Goal: Task Accomplishment & Management: Manage account settings

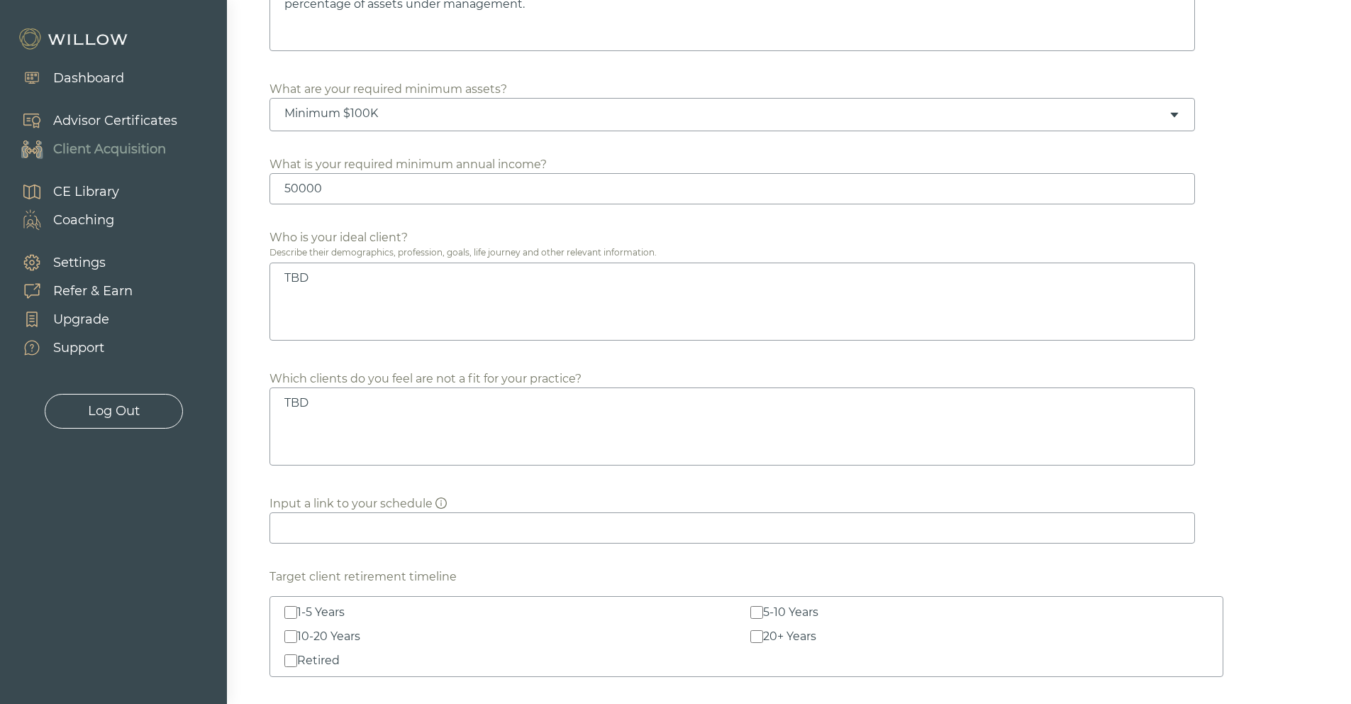
scroll to position [974, 0]
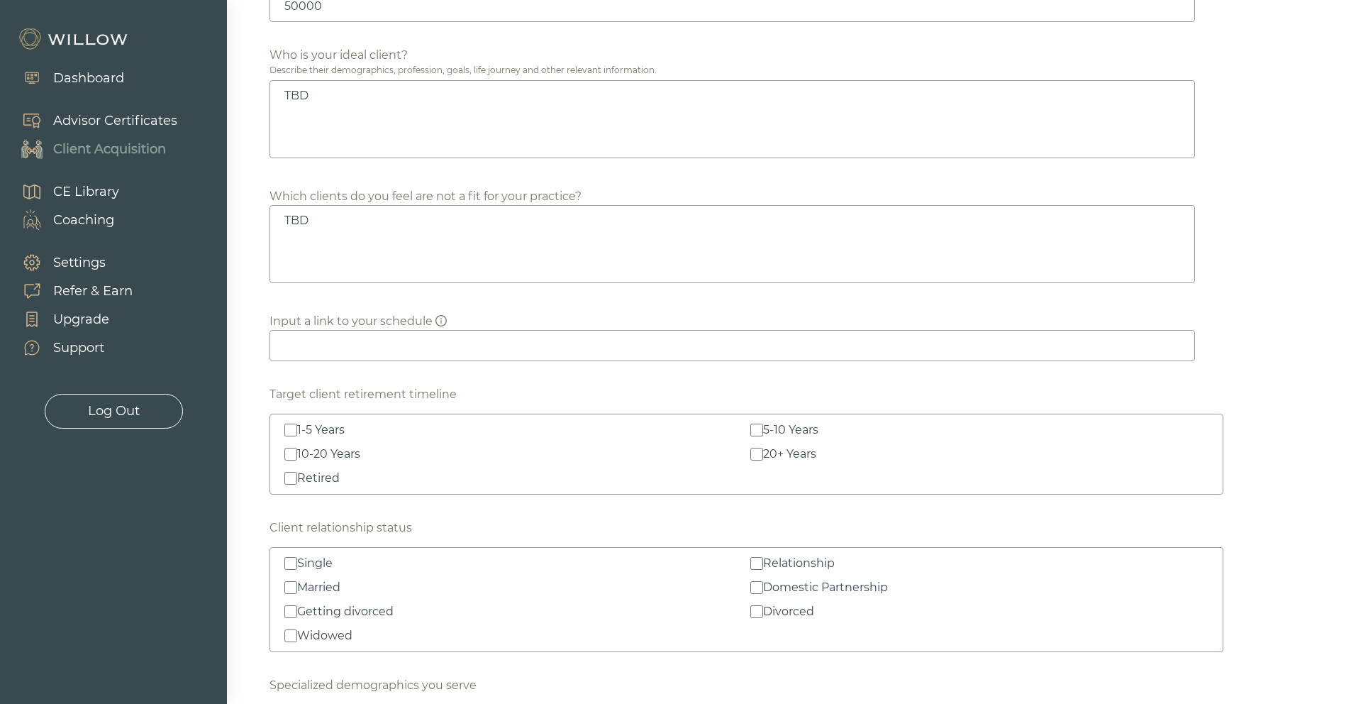
drag, startPoint x: 328, startPoint y: 94, endPoint x: 285, endPoint y: 96, distance: 43.3
click at [285, 96] on textarea "TBD" at bounding box center [733, 119] width 926 height 78
paste textarea "ideal financial planning client is a mature woman who has stepped into financia…"
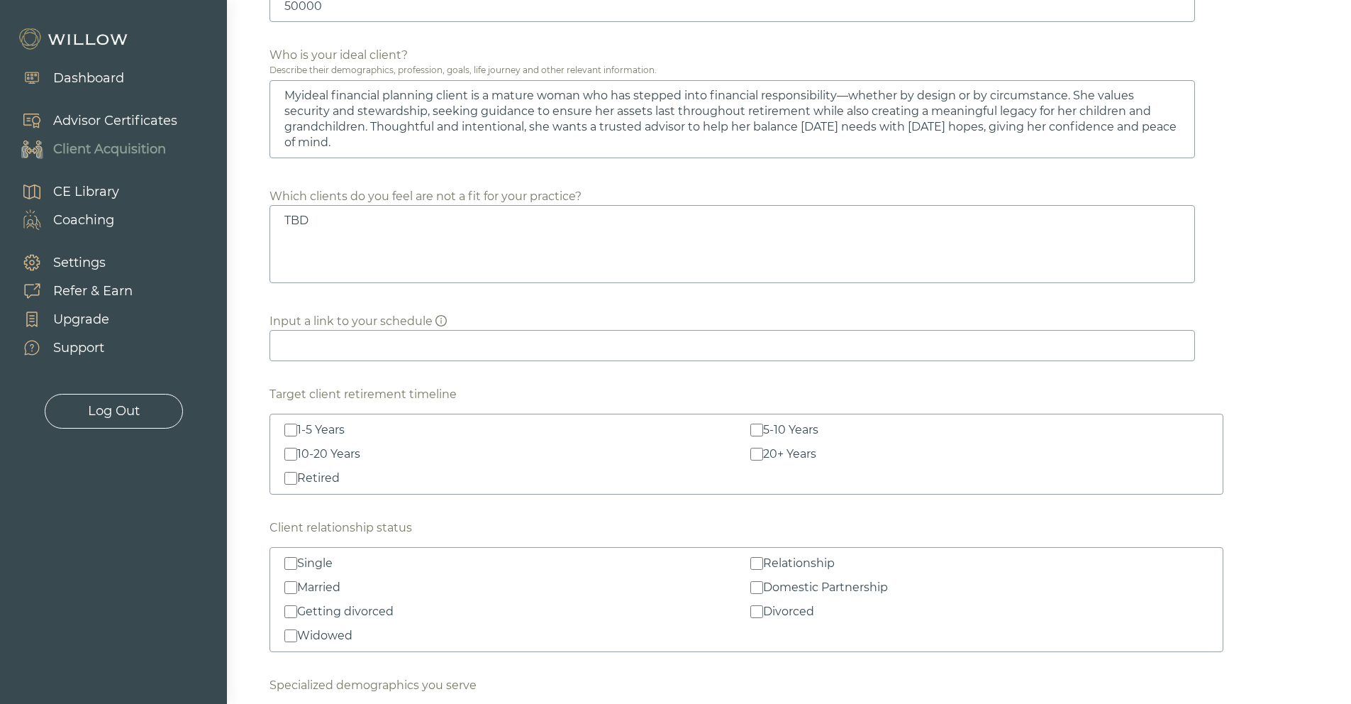
click at [300, 96] on textarea "Myideal financial planning client is a mature woman who has stepped into financ…" at bounding box center [733, 119] width 926 height 78
click at [1153, 112] on textarea "My ideal financial planning client is a mature woman who has stepped into finan…" at bounding box center [733, 119] width 926 height 78
type textarea "My ideal financial planning client is a mature woman who has stepped into finan…"
drag, startPoint x: 355, startPoint y: 218, endPoint x: 220, endPoint y: 202, distance: 135.8
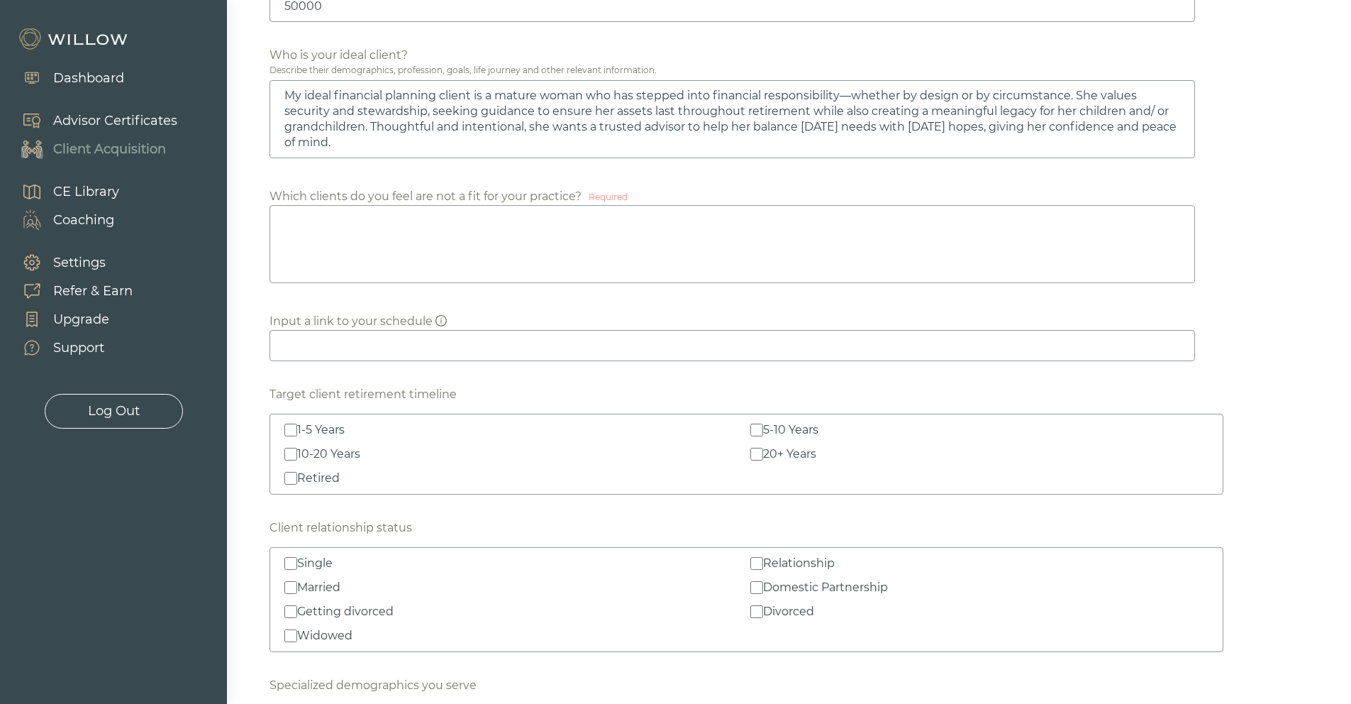
paste textarea "My practice is not designed for individuals who are primarily interested in day…"
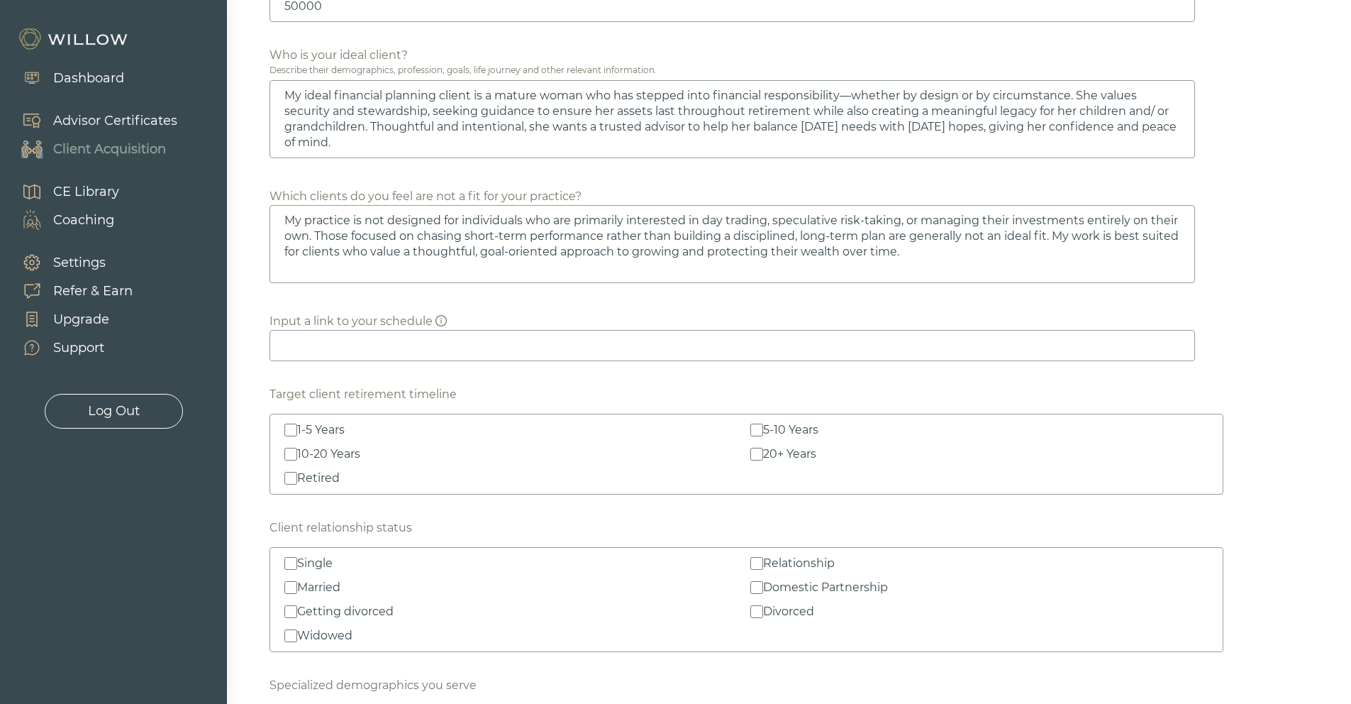
type textarea "My practice is not designed for individuals who are primarily interested in day…"
click at [506, 345] on input at bounding box center [733, 345] width 926 height 31
type input "www.calendly.com/raymond-prospero"
click at [292, 428] on input "1-5 Years" at bounding box center [290, 430] width 13 height 13
checkbox input "true"
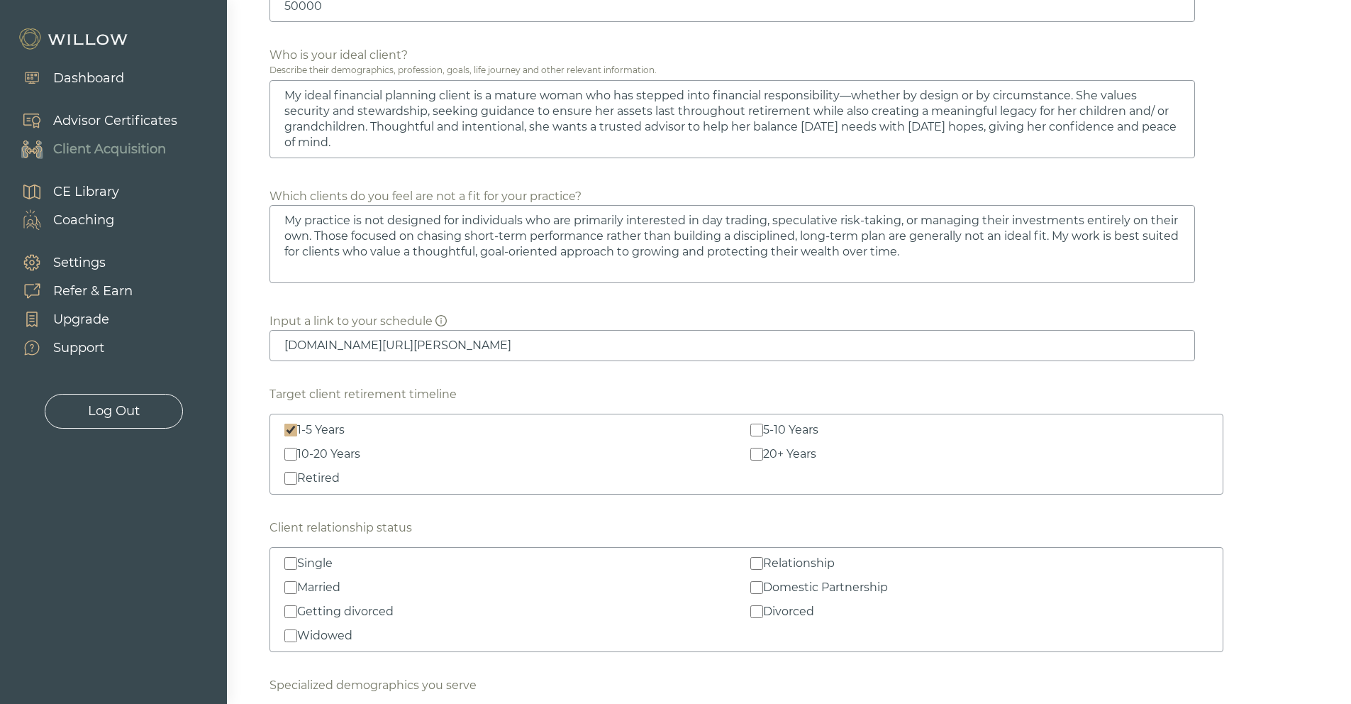
click at [289, 480] on input "Retired" at bounding box center [290, 478] width 13 height 13
checkbox input "true"
click at [755, 430] on input "5-10 Years" at bounding box center [757, 430] width 13 height 13
checkbox input "true"
click at [294, 560] on input "Single" at bounding box center [290, 563] width 13 height 13
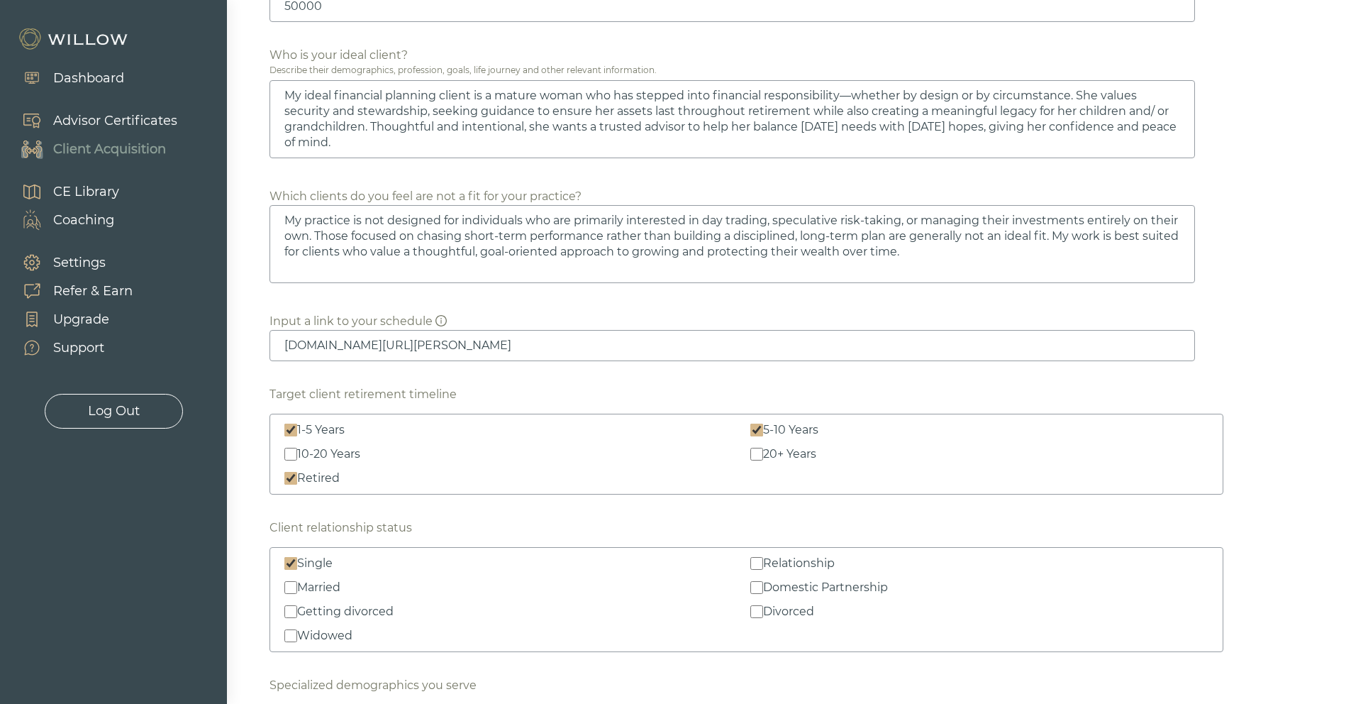
checkbox input "true"
click at [292, 590] on input "Married" at bounding box center [290, 587] width 13 height 13
checkbox input "true"
click at [292, 609] on input "Getting divorced" at bounding box center [290, 611] width 13 height 13
checkbox input "true"
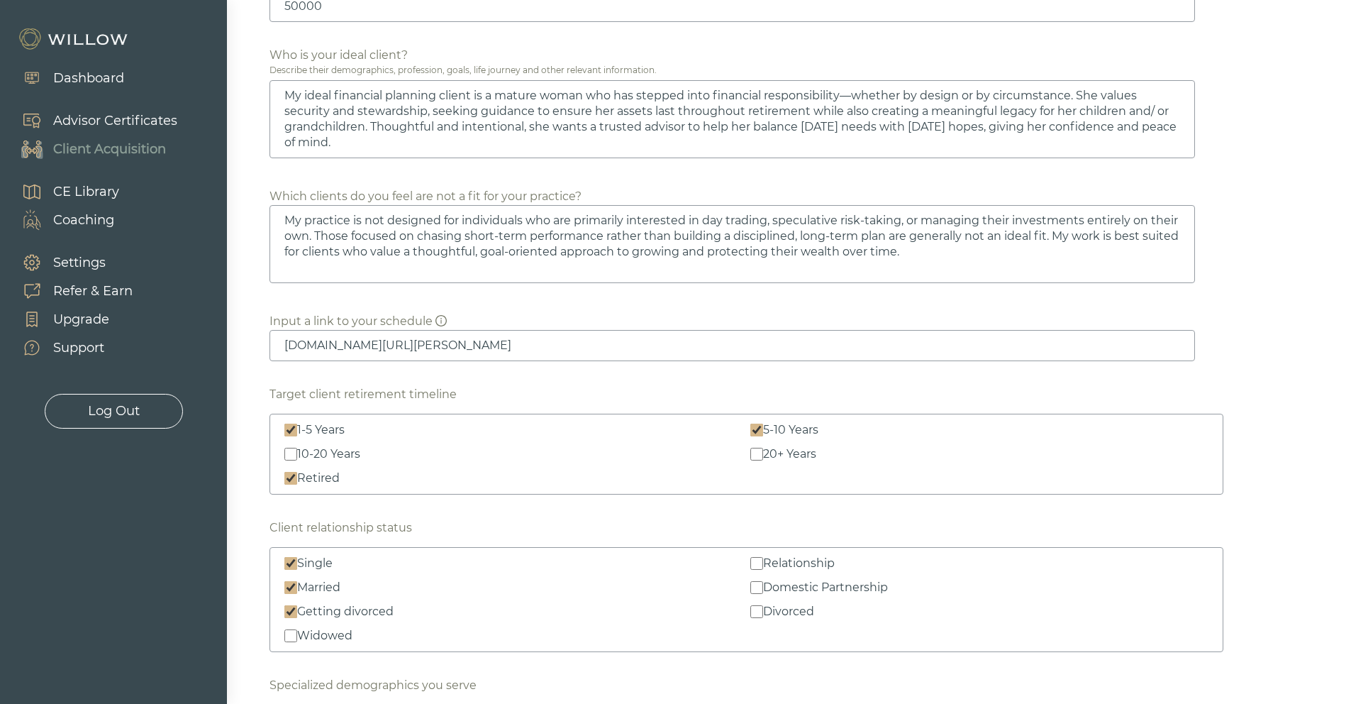
click at [312, 638] on div "Widowed" at bounding box center [324, 635] width 55 height 17
click at [297, 638] on input "Widowed" at bounding box center [290, 635] width 13 height 13
checkbox input "true"
click at [758, 563] on input "Relationship" at bounding box center [757, 563] width 13 height 13
checkbox input "true"
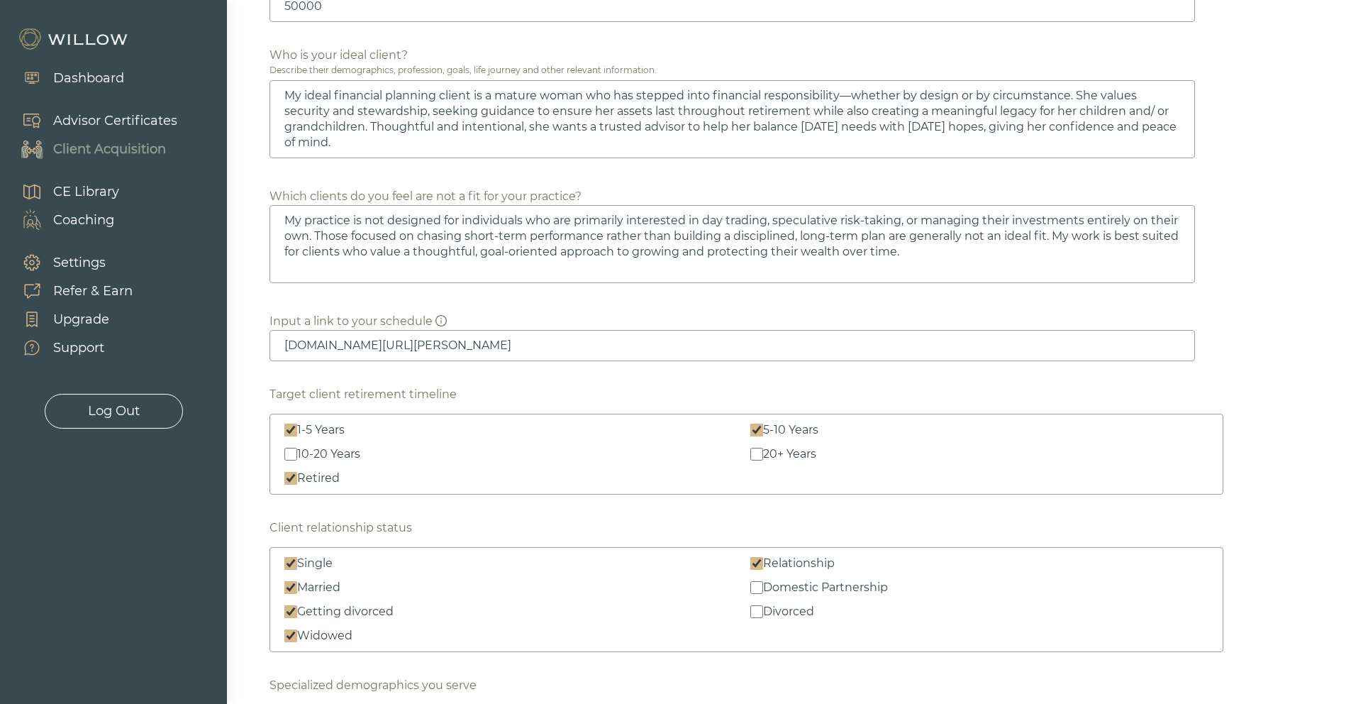
click at [755, 587] on input "Domestic Partnership" at bounding box center [757, 587] width 13 height 13
checkbox input "true"
click at [758, 612] on input "Divorced" at bounding box center [757, 611] width 13 height 13
checkbox input "true"
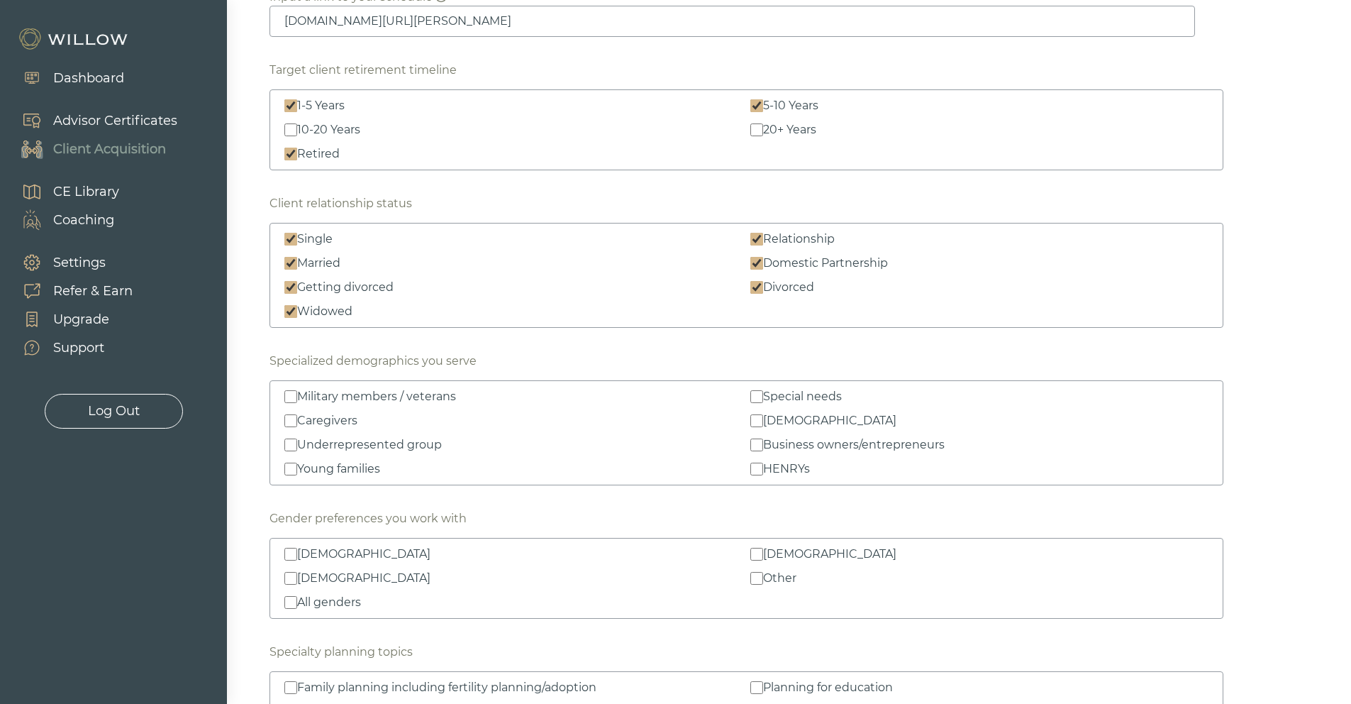
scroll to position [1299, 0]
click at [758, 448] on input "Business owners/entrepreneurs" at bounding box center [757, 444] width 13 height 13
checkbox input "true"
click at [755, 470] on input "HENRYs" at bounding box center [757, 468] width 13 height 13
checkbox input "true"
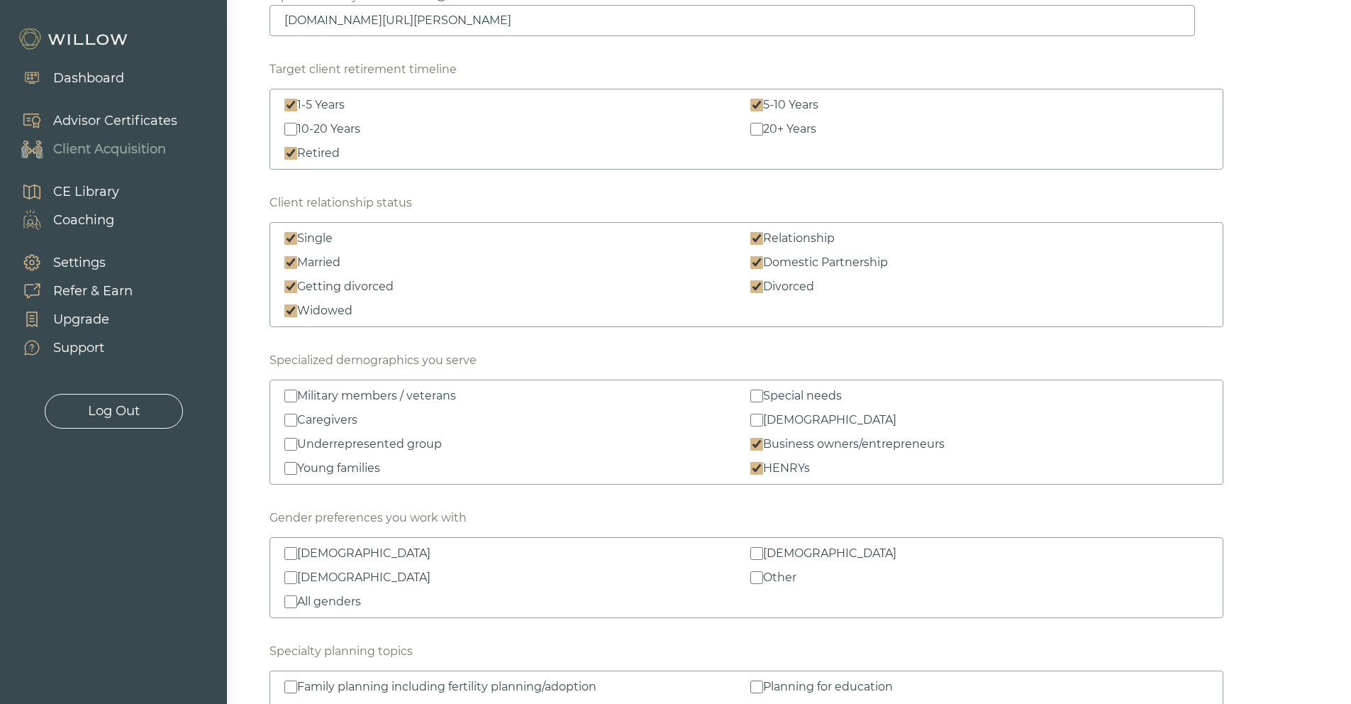
click at [292, 604] on input "All genders" at bounding box center [290, 601] width 13 height 13
checkbox input "true"
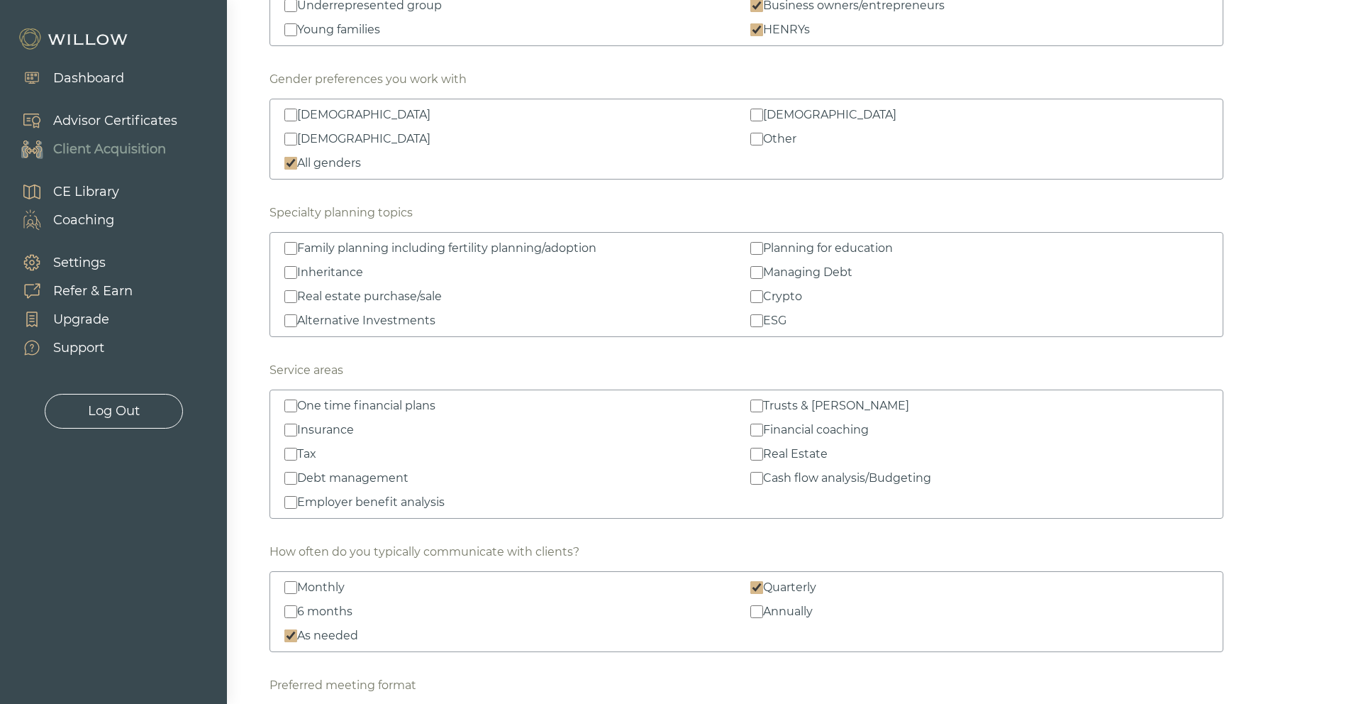
scroll to position [1795, 0]
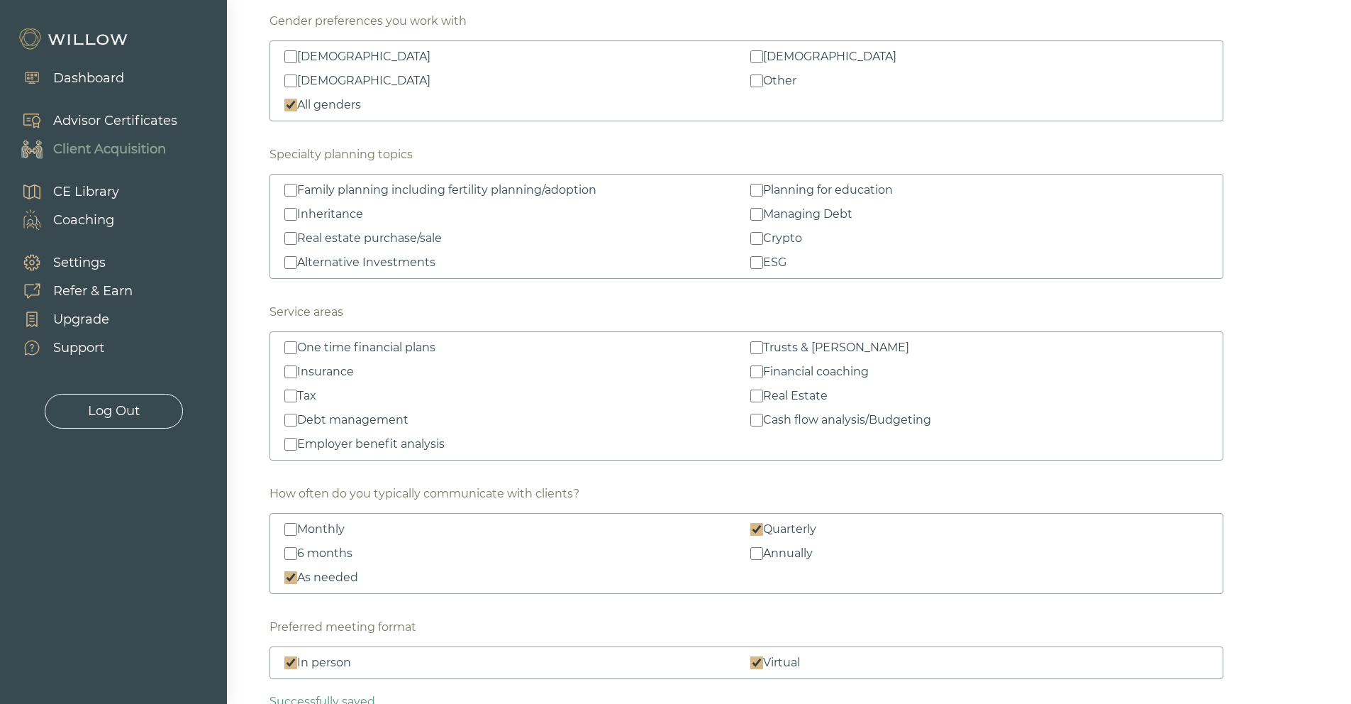
click at [289, 396] on input "Tax" at bounding box center [290, 395] width 13 height 13
checkbox input "true"
click at [287, 443] on input "Employer benefit analysis" at bounding box center [290, 444] width 13 height 13
checkbox input "true"
click at [755, 348] on input "Trusts & wills" at bounding box center [757, 347] width 13 height 13
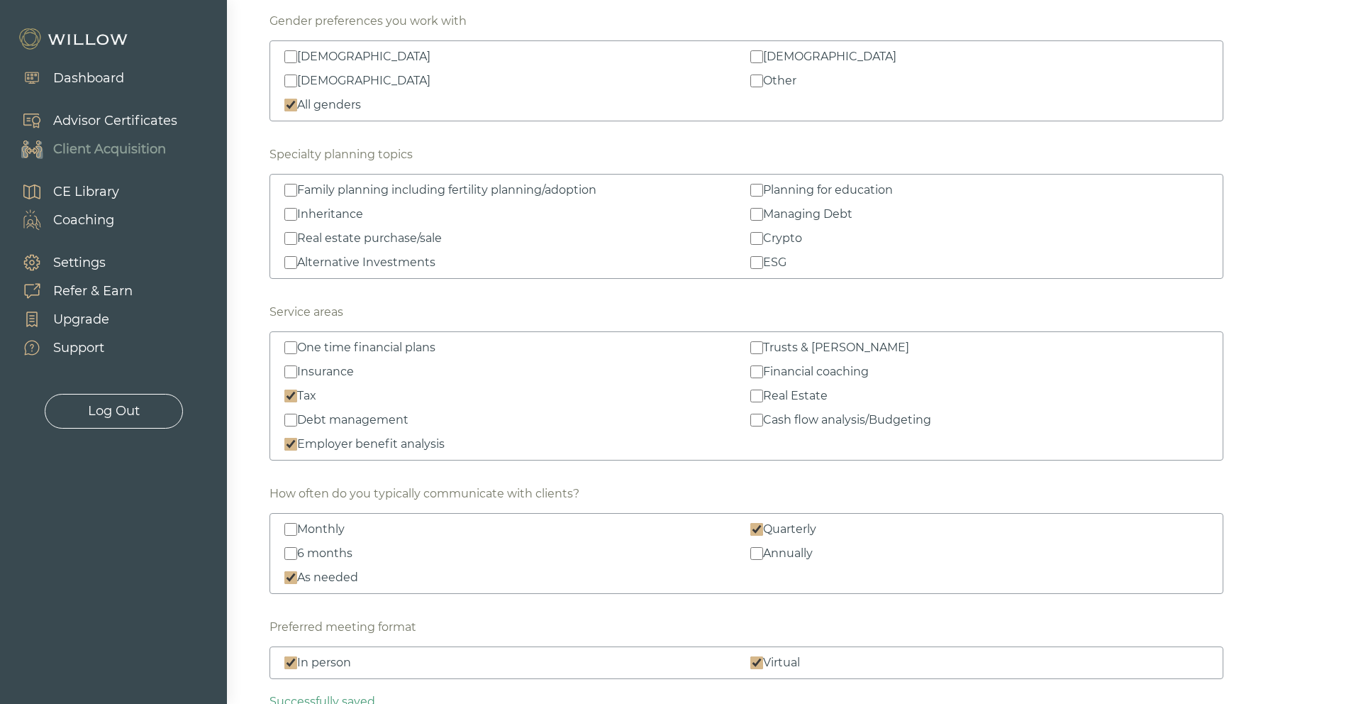
checkbox input "true"
click at [758, 374] on input "Financial coaching" at bounding box center [757, 371] width 13 height 13
checkbox input "true"
click at [762, 424] on input "Cash flow analysis/Budgeting" at bounding box center [757, 420] width 13 height 13
checkbox input "true"
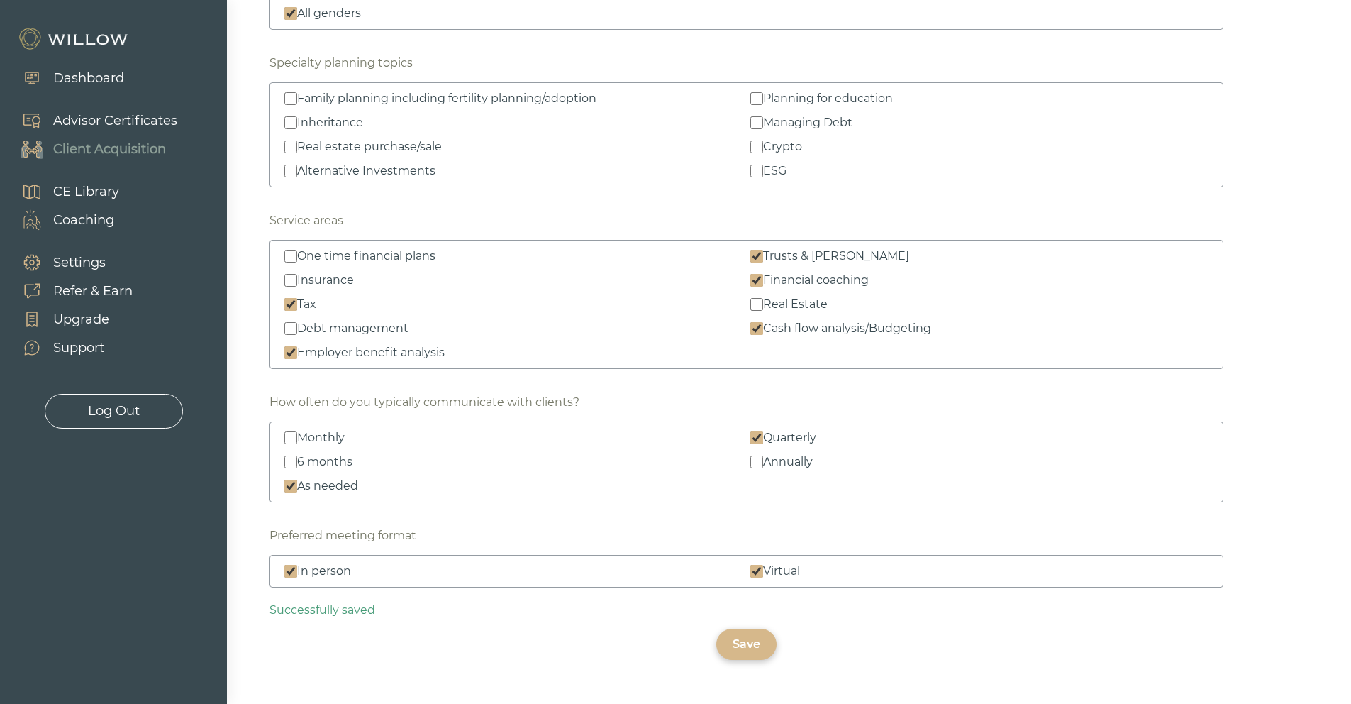
scroll to position [1928, 0]
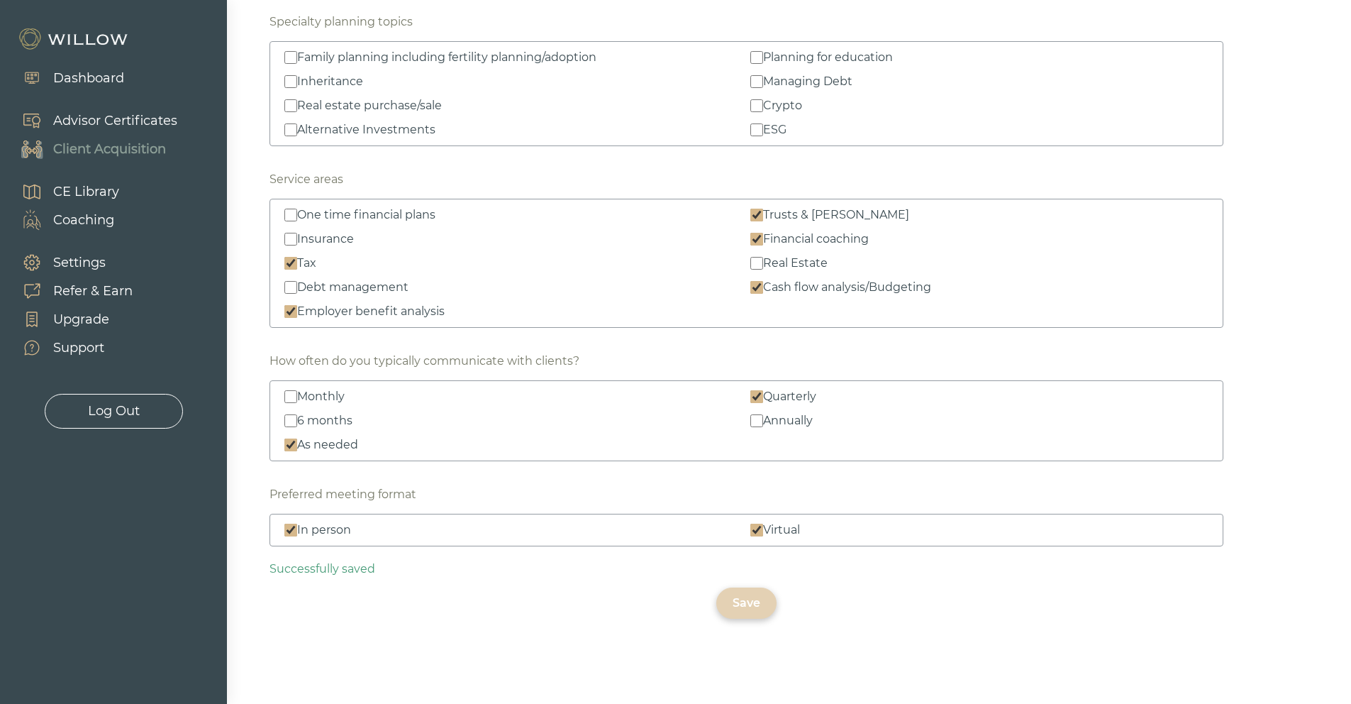
click at [742, 604] on div "Save" at bounding box center [747, 602] width 28 height 17
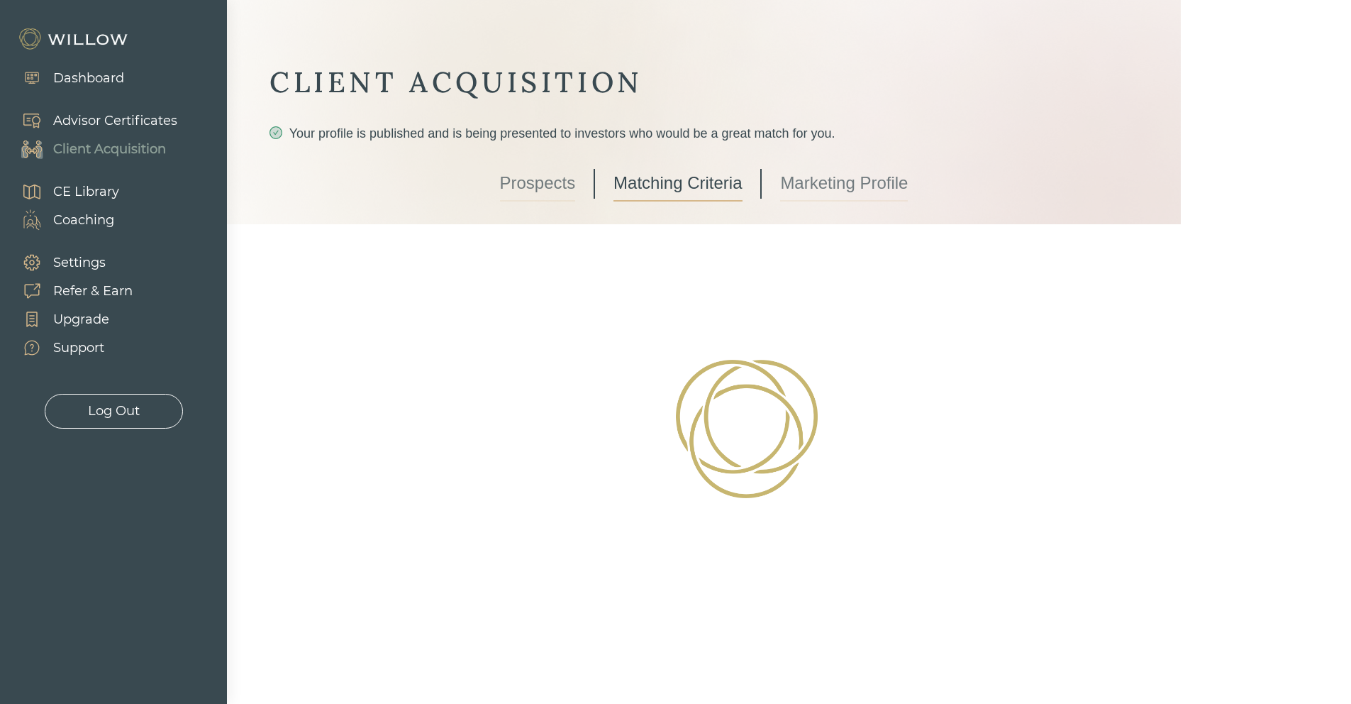
scroll to position [0, 0]
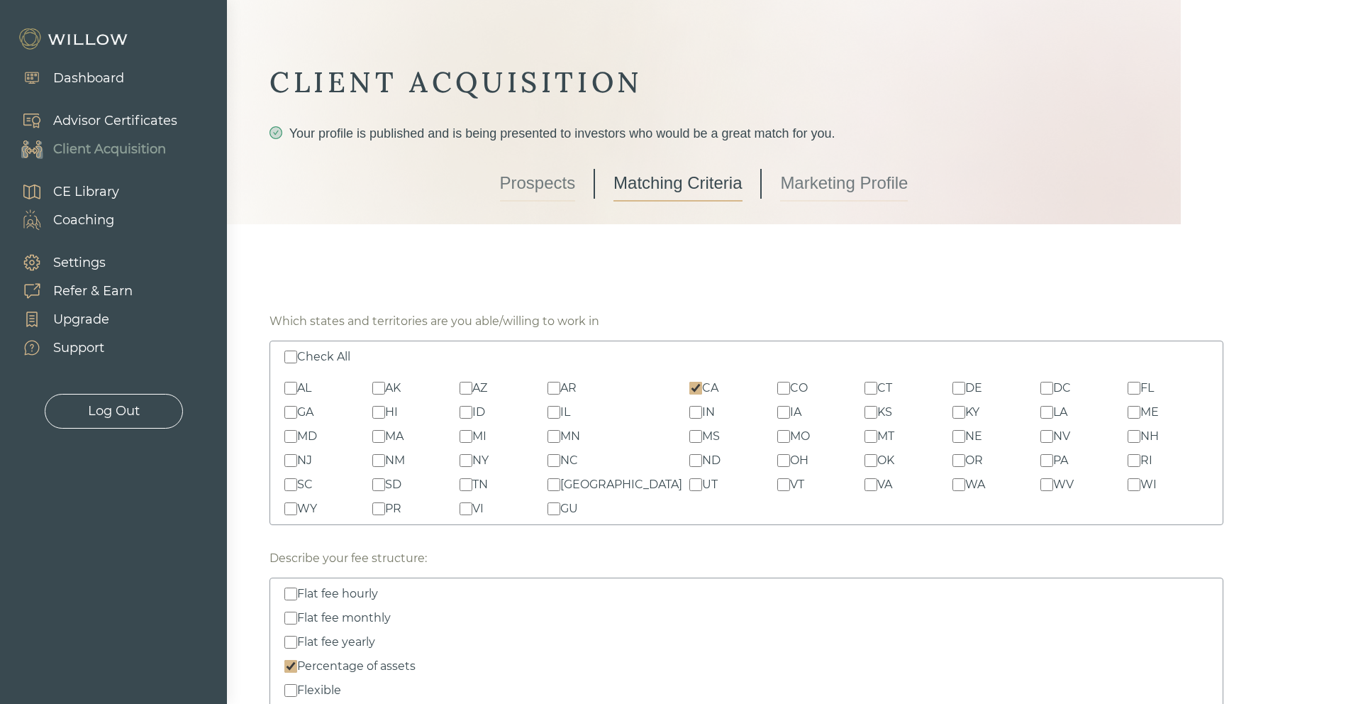
click at [1041, 436] on input "NV" at bounding box center [1047, 436] width 13 height 13
checkbox input "true"
click at [560, 486] on input "TX" at bounding box center [554, 484] width 13 height 13
checkbox input "true"
click at [472, 440] on input "MI" at bounding box center [466, 436] width 13 height 13
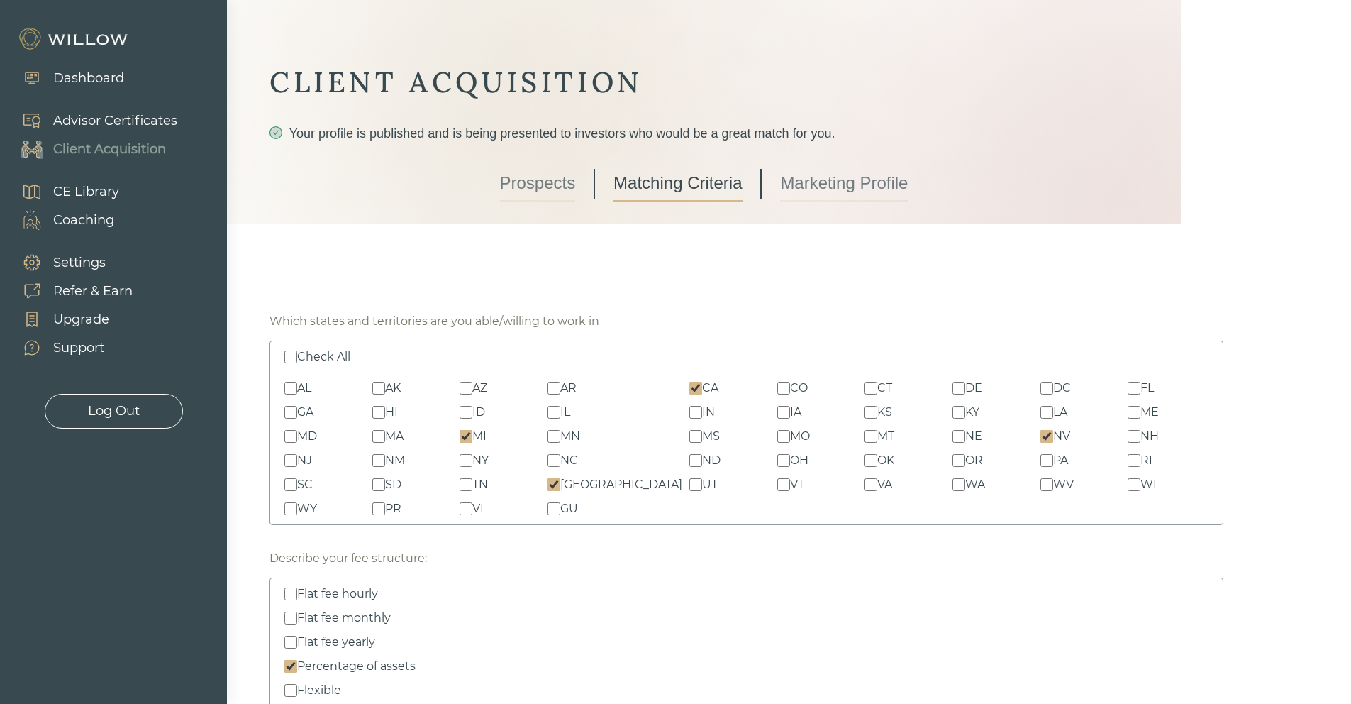
checkbox input "true"
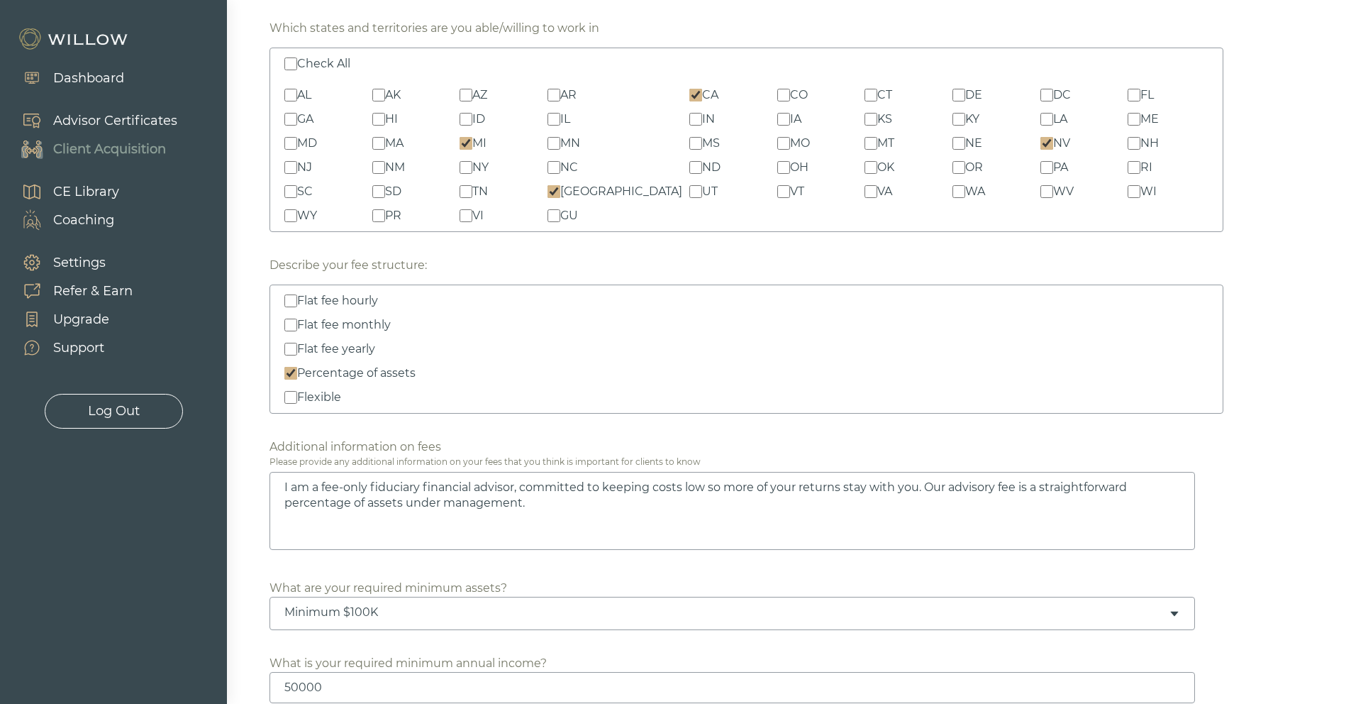
scroll to position [38, 0]
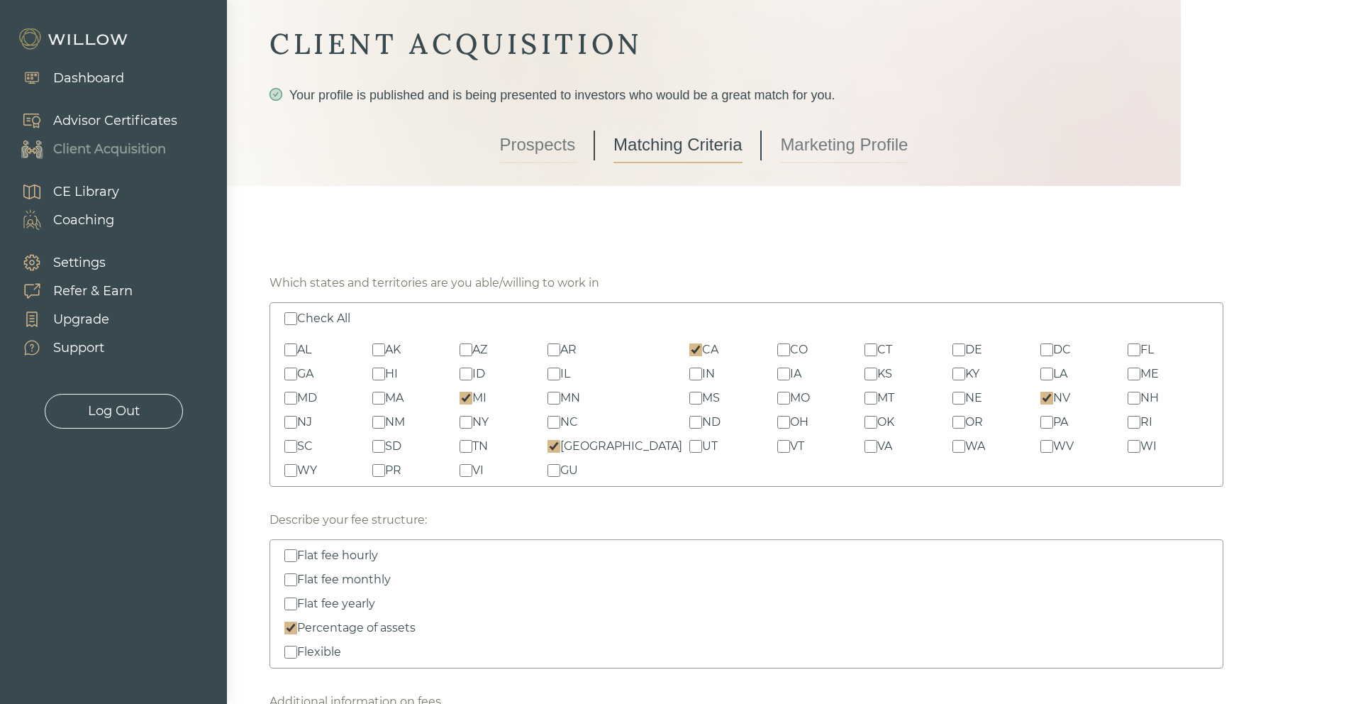
click at [472, 351] on input "AZ" at bounding box center [466, 349] width 13 height 13
checkbox input "true"
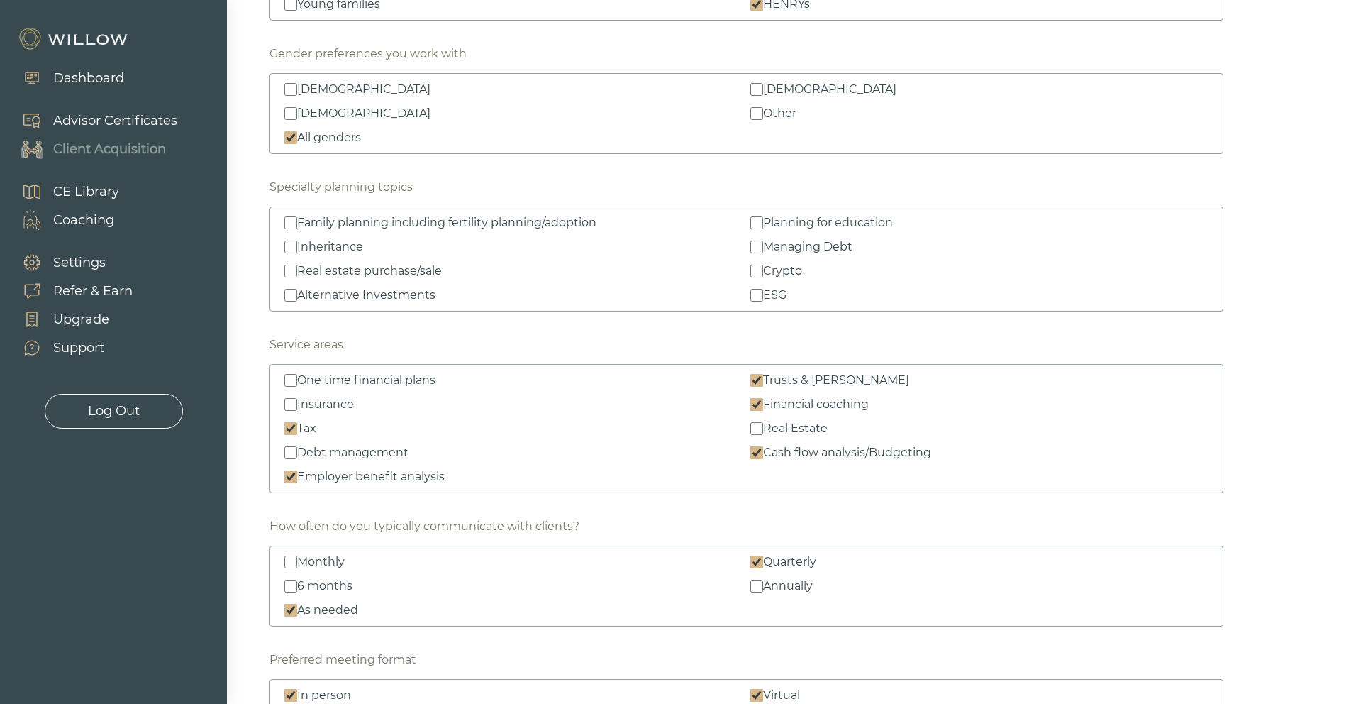
scroll to position [1755, 0]
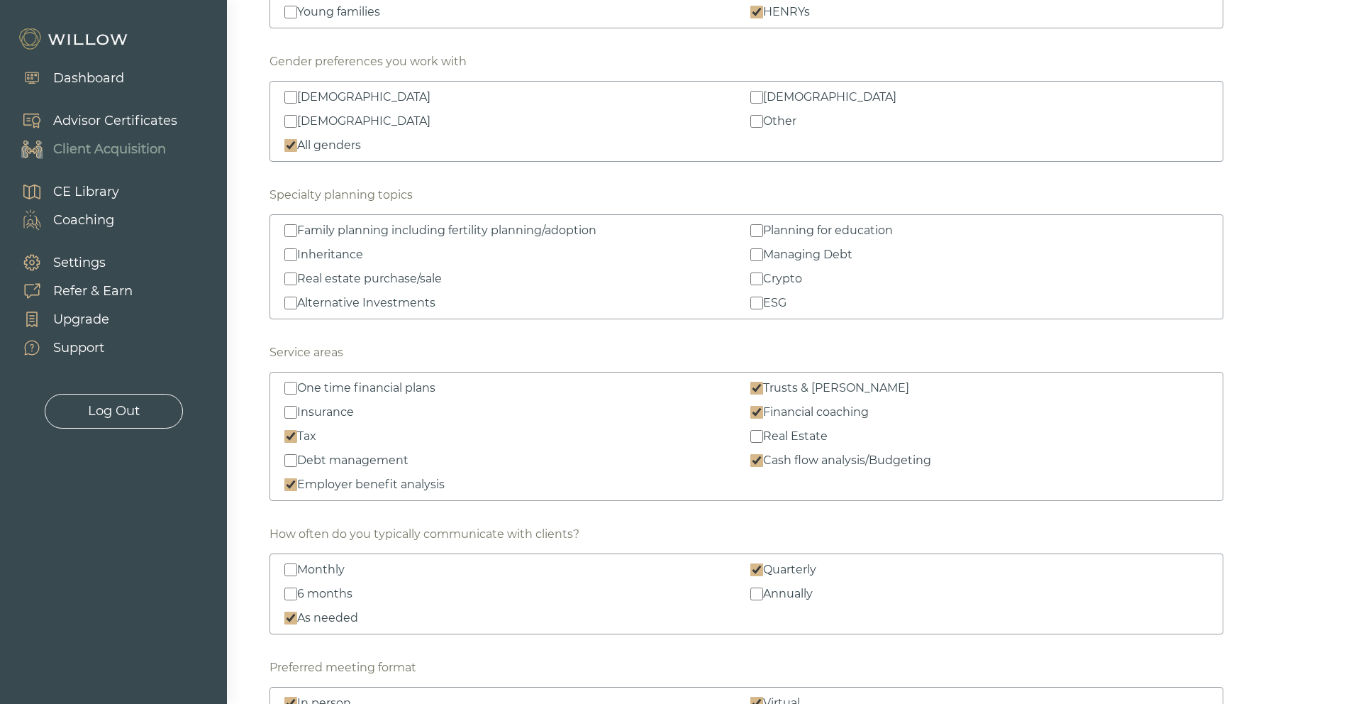
click at [287, 257] on input "Inheritance" at bounding box center [290, 254] width 13 height 13
checkbox input "true"
click at [760, 279] on input "Crypto" at bounding box center [757, 278] width 13 height 13
checkbox input "true"
click at [755, 255] on input "Managing Debt" at bounding box center [757, 254] width 13 height 13
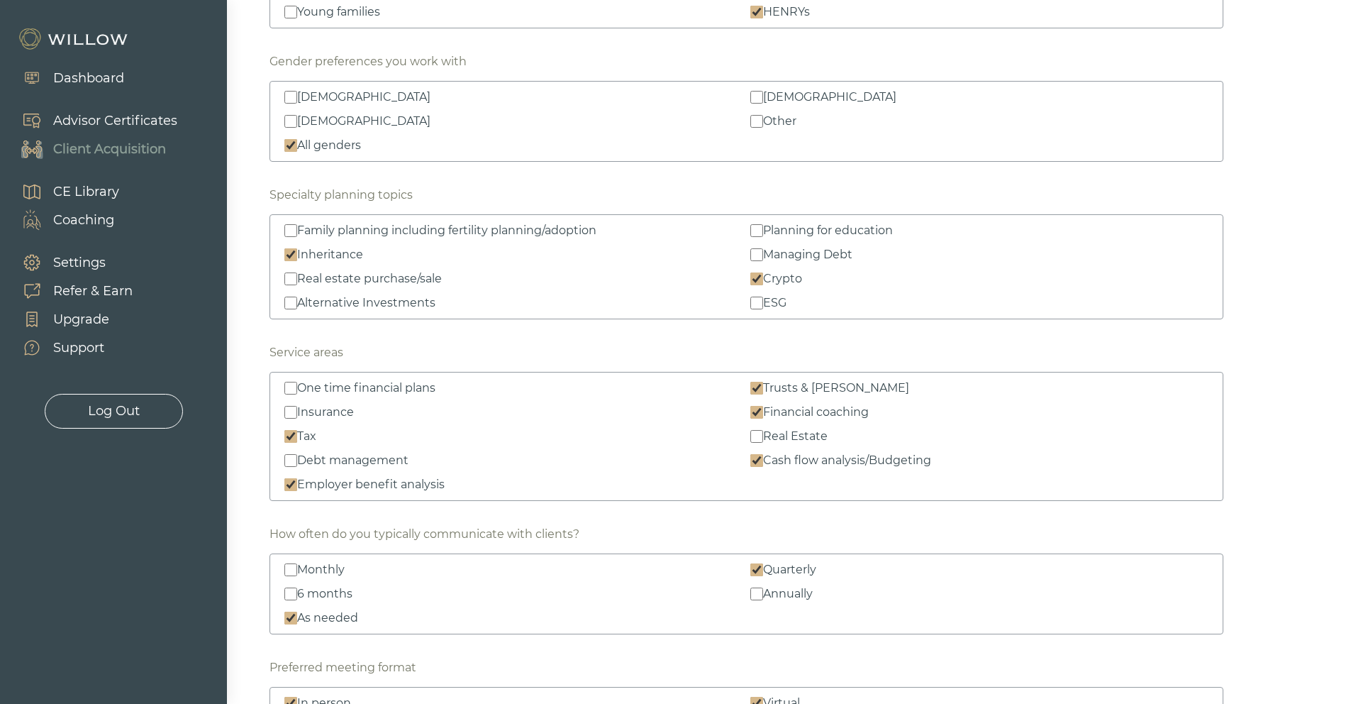
checkbox input "true"
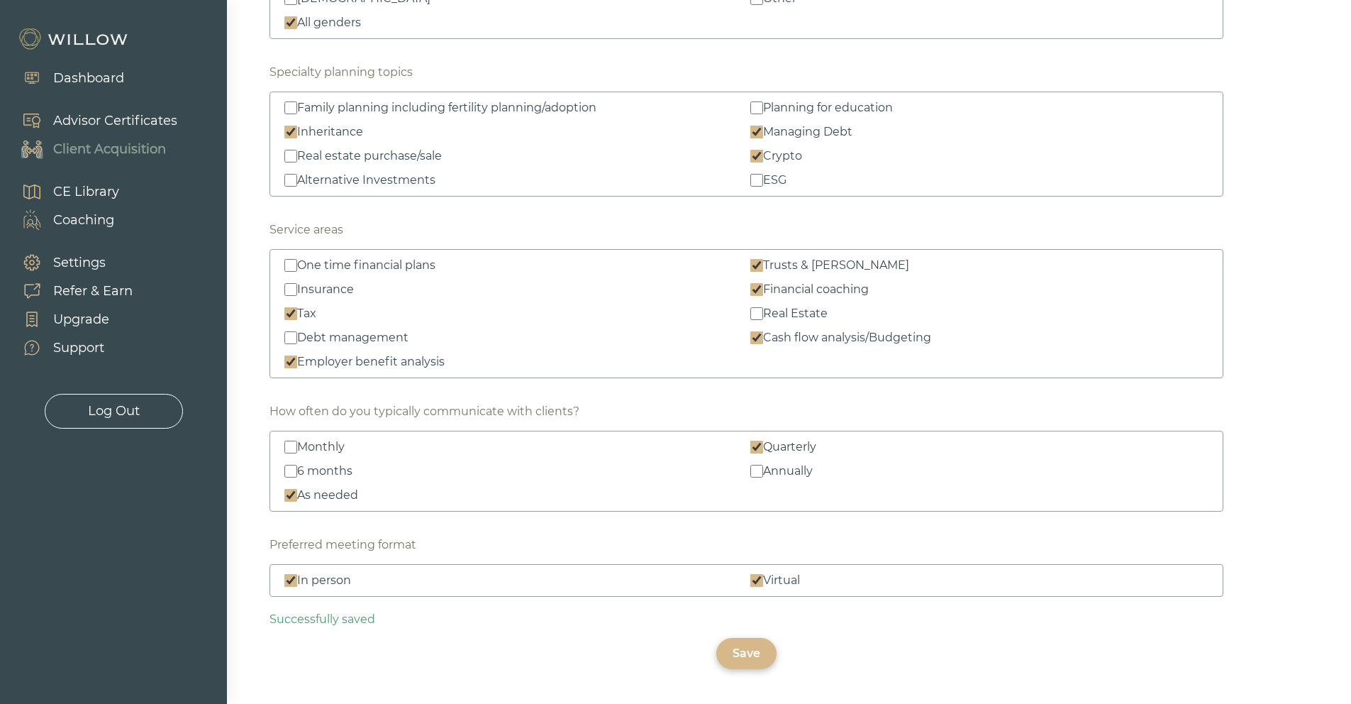
scroll to position [1928, 0]
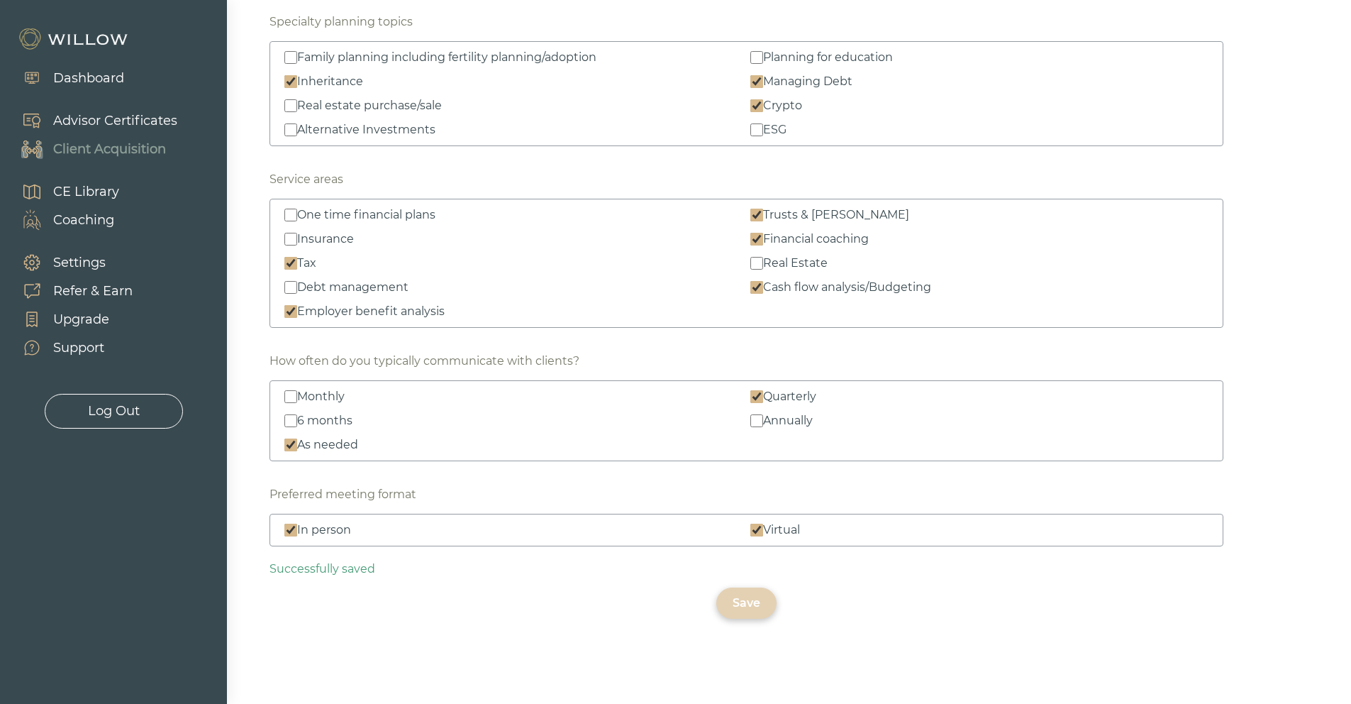
click at [748, 608] on div "Save" at bounding box center [747, 602] width 28 height 17
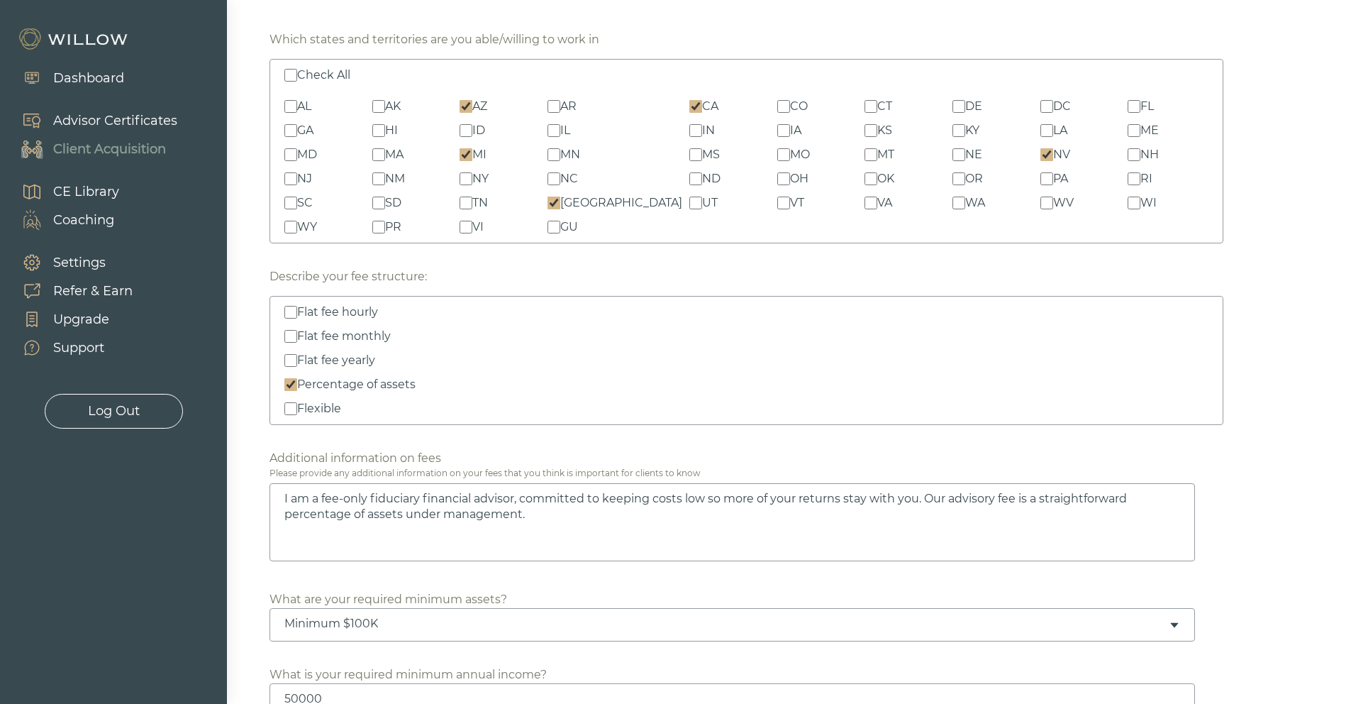
scroll to position [0, 0]
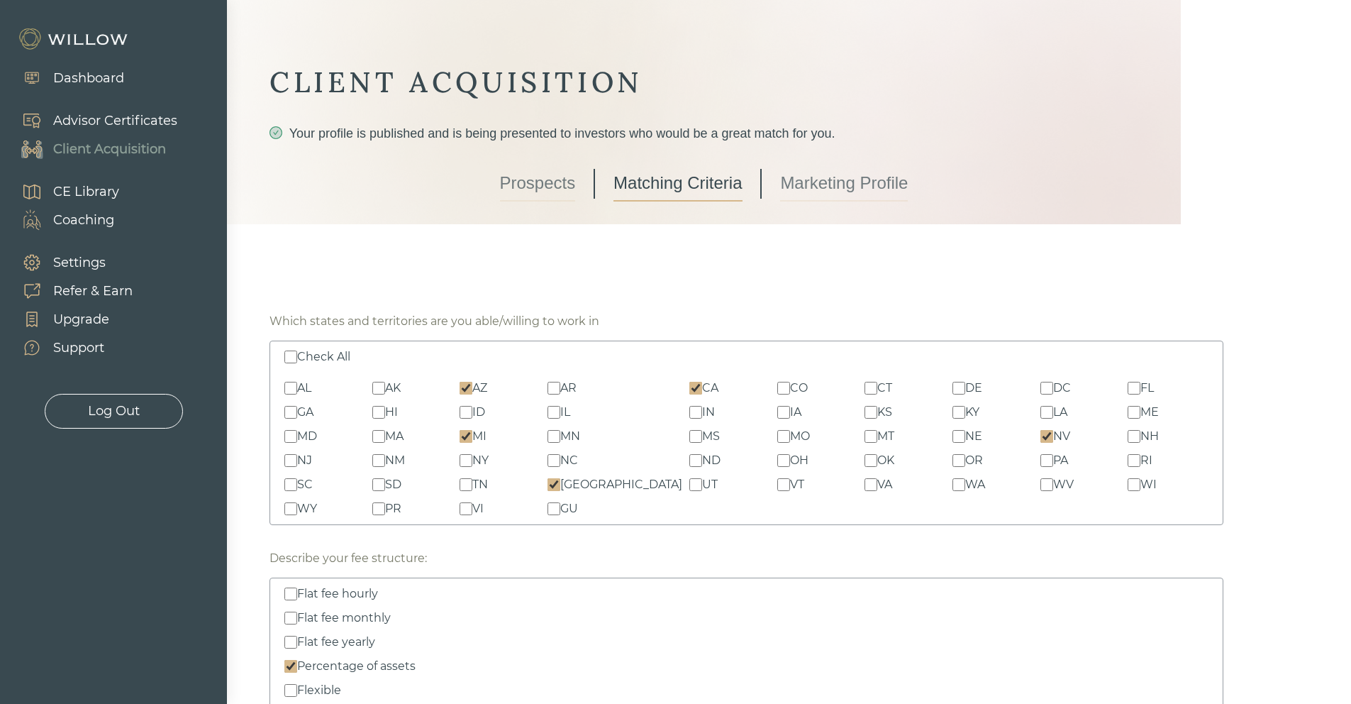
click at [534, 186] on link "Prospects" at bounding box center [538, 183] width 76 height 35
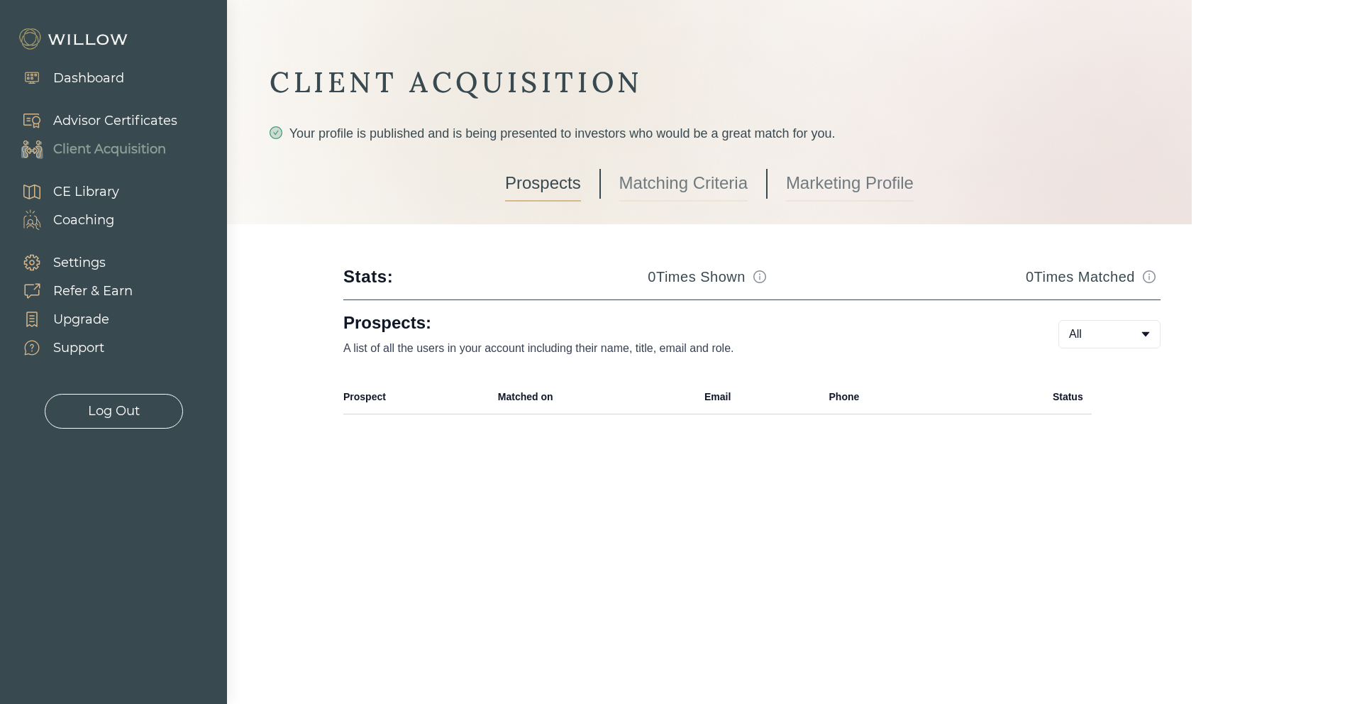
click at [697, 185] on link "Matching Criteria" at bounding box center [683, 183] width 128 height 35
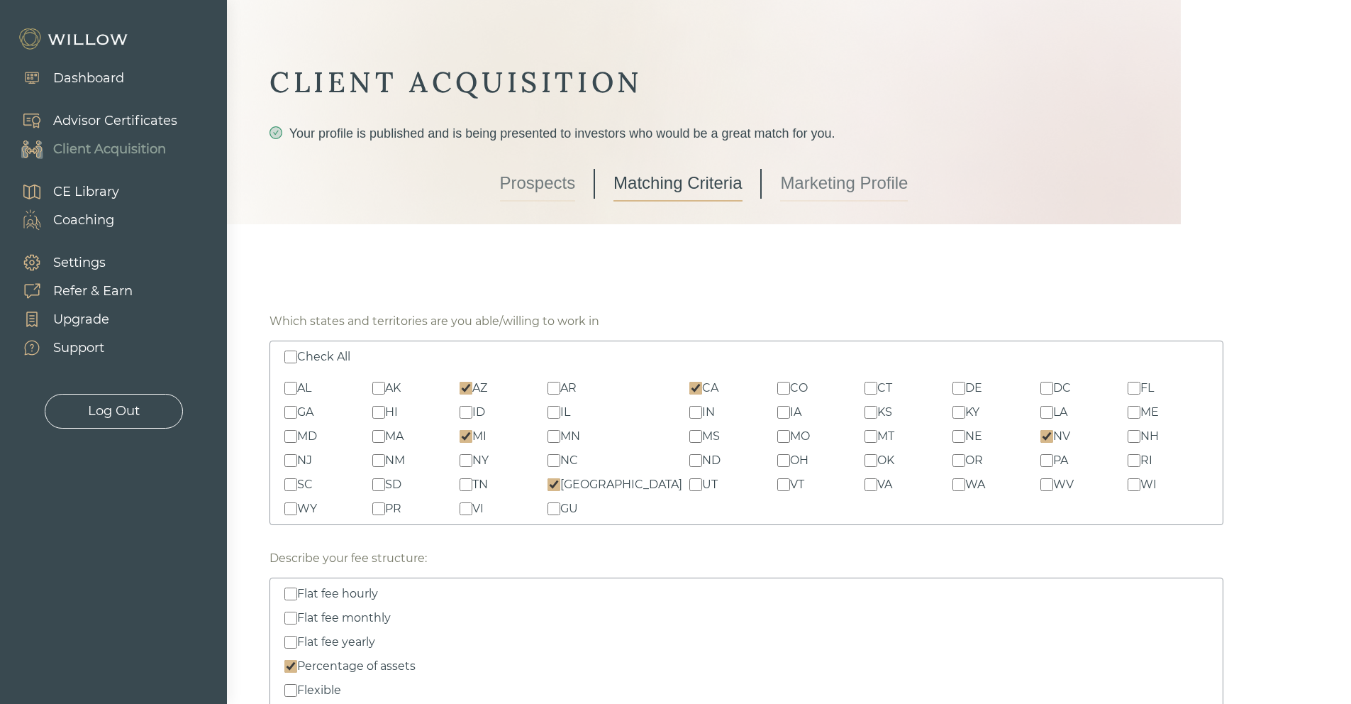
click at [472, 385] on input "AZ" at bounding box center [466, 388] width 13 height 13
checkbox input "false"
drag, startPoint x: 474, startPoint y: 434, endPoint x: 482, endPoint y: 438, distance: 9.5
click at [472, 434] on input "MI" at bounding box center [466, 436] width 13 height 13
checkbox input "false"
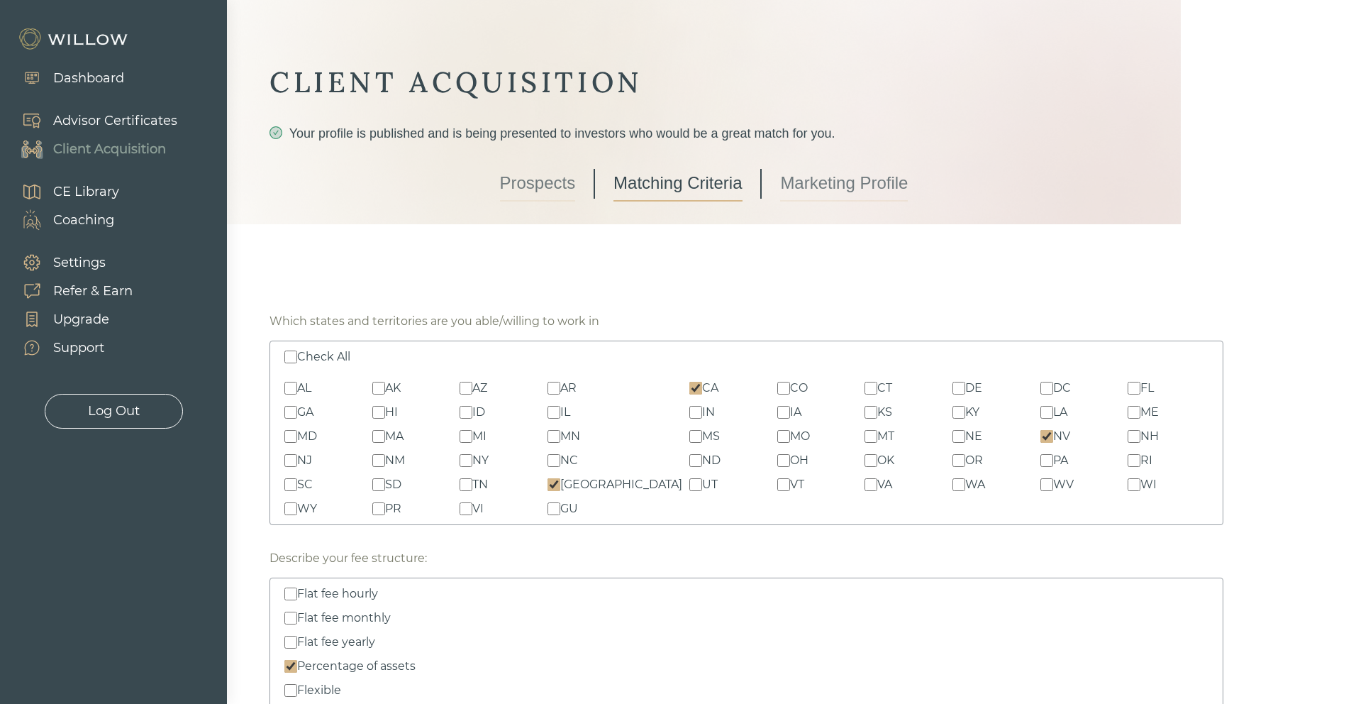
click at [560, 485] on input "TX" at bounding box center [554, 484] width 13 height 13
checkbox input "false"
click at [1041, 435] on input "NV" at bounding box center [1047, 436] width 13 height 13
checkbox input "false"
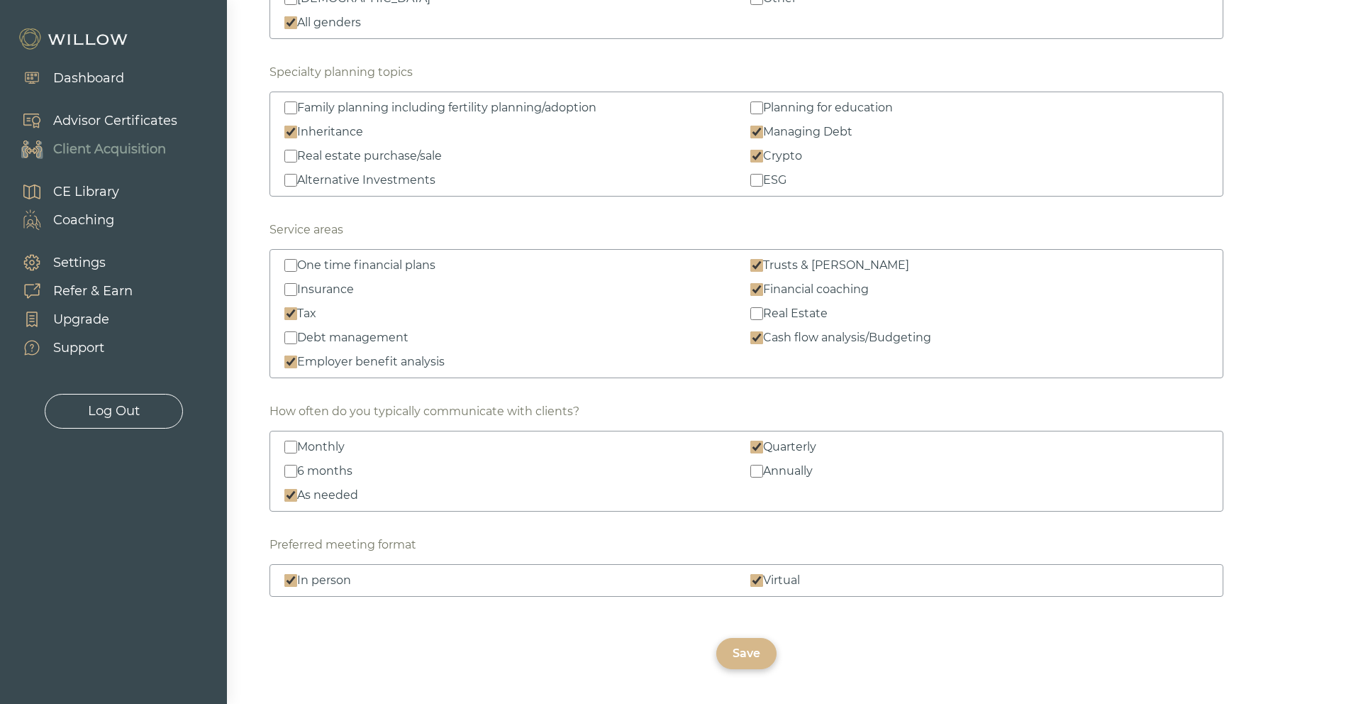
scroll to position [1928, 0]
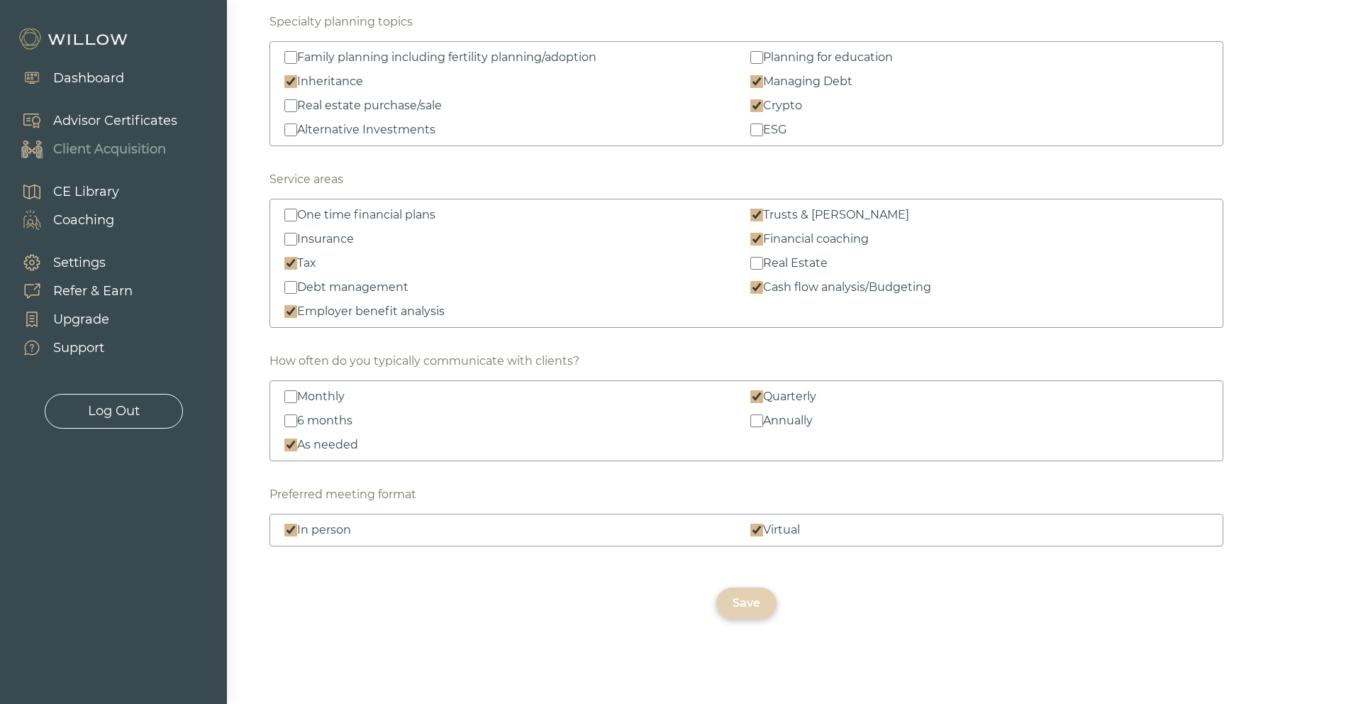
click at [749, 604] on div "Save" at bounding box center [747, 602] width 28 height 17
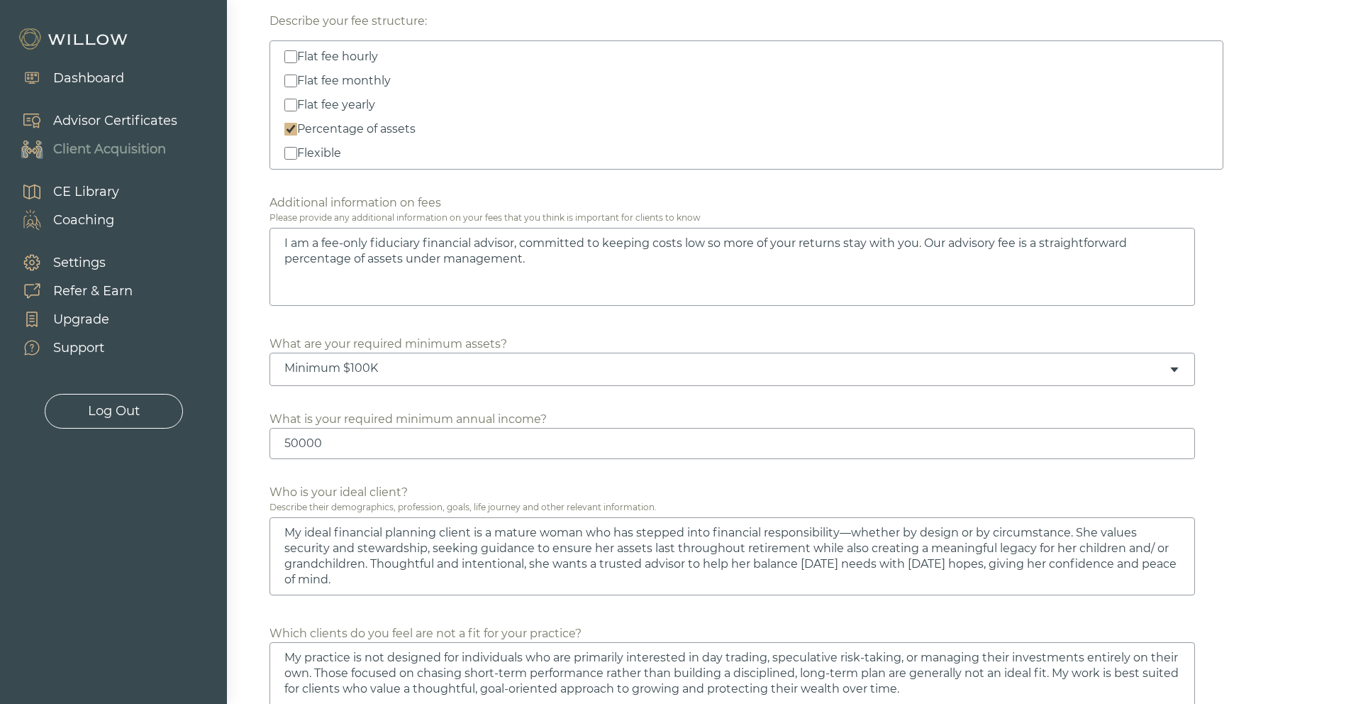
scroll to position [0, 0]
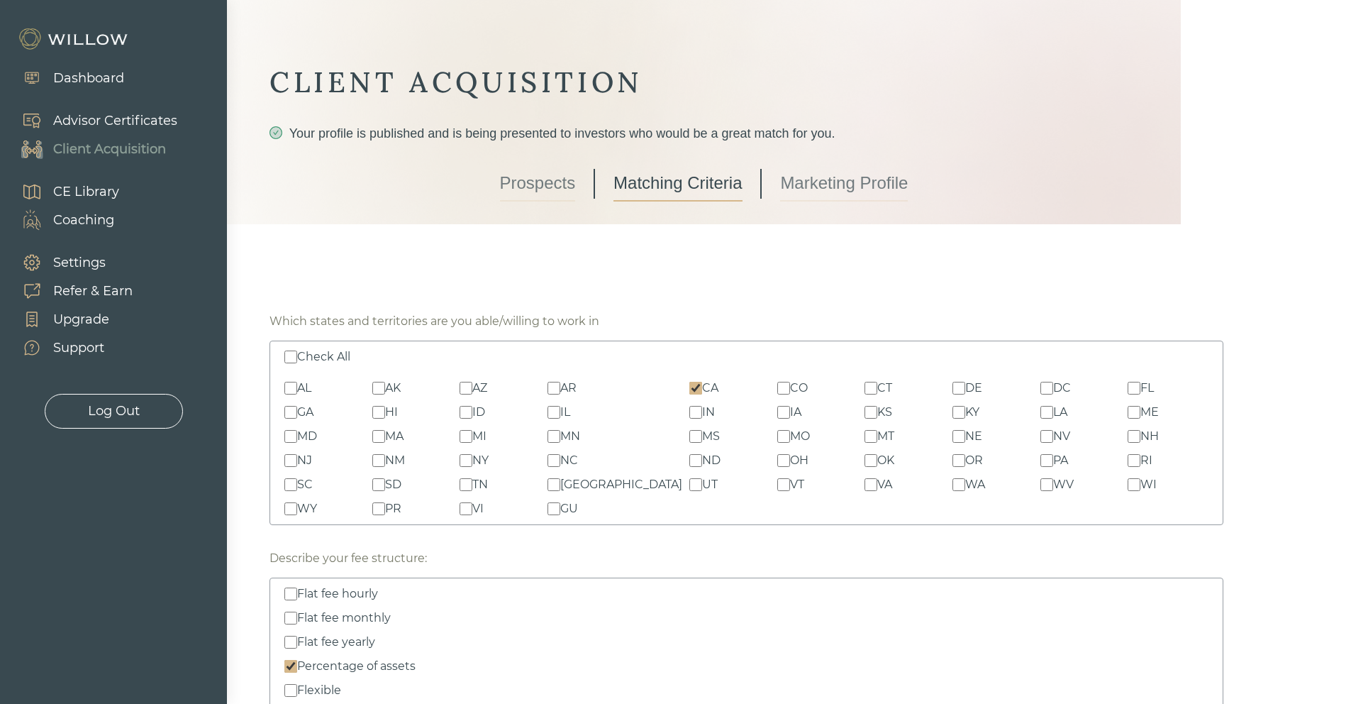
click at [815, 174] on link "Marketing Profile" at bounding box center [844, 183] width 128 height 35
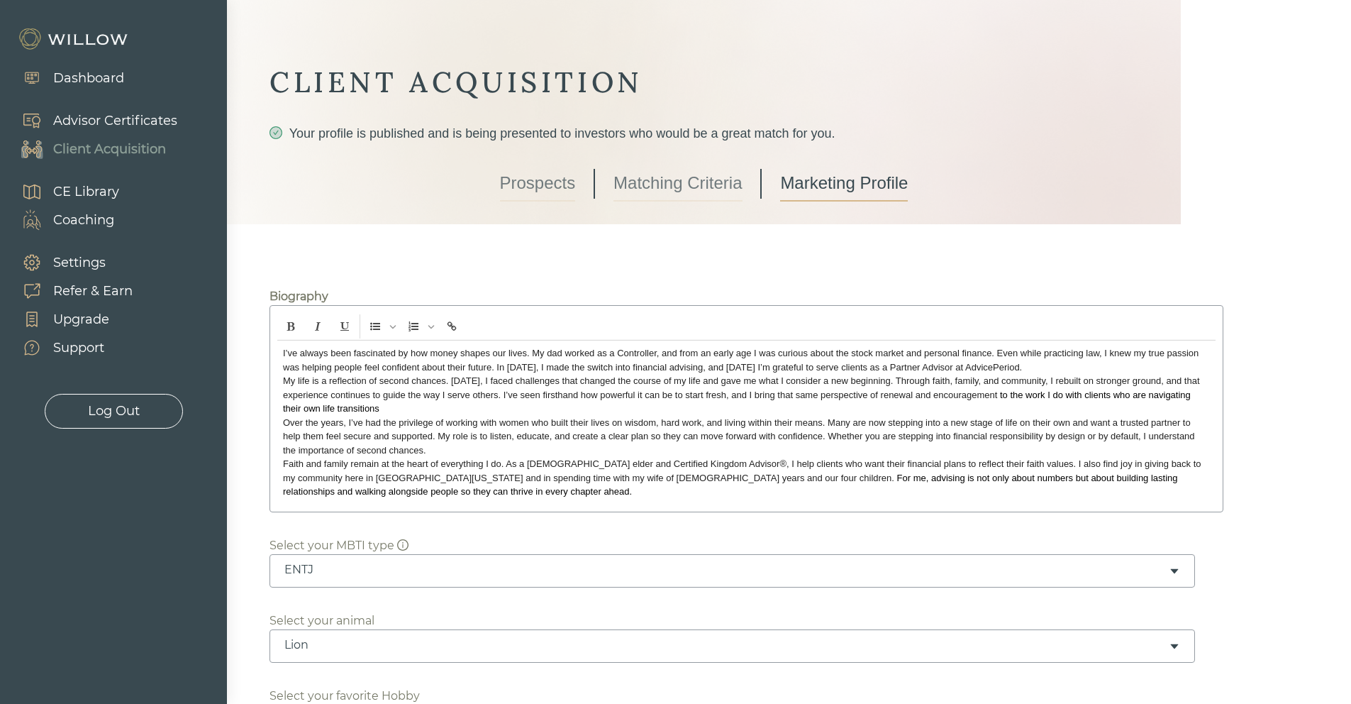
click at [93, 148] on div "Client Acquisition" at bounding box center [109, 149] width 113 height 19
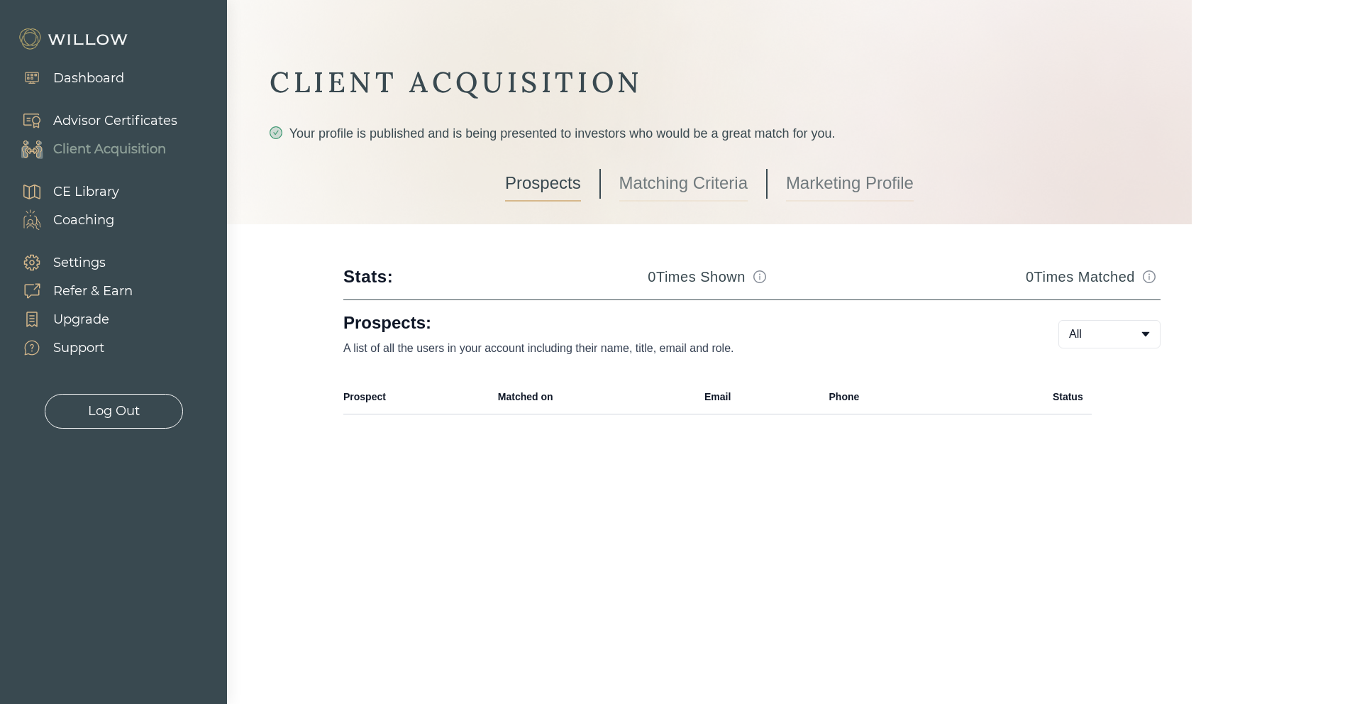
click at [643, 189] on link "Matching Criteria" at bounding box center [683, 183] width 128 height 35
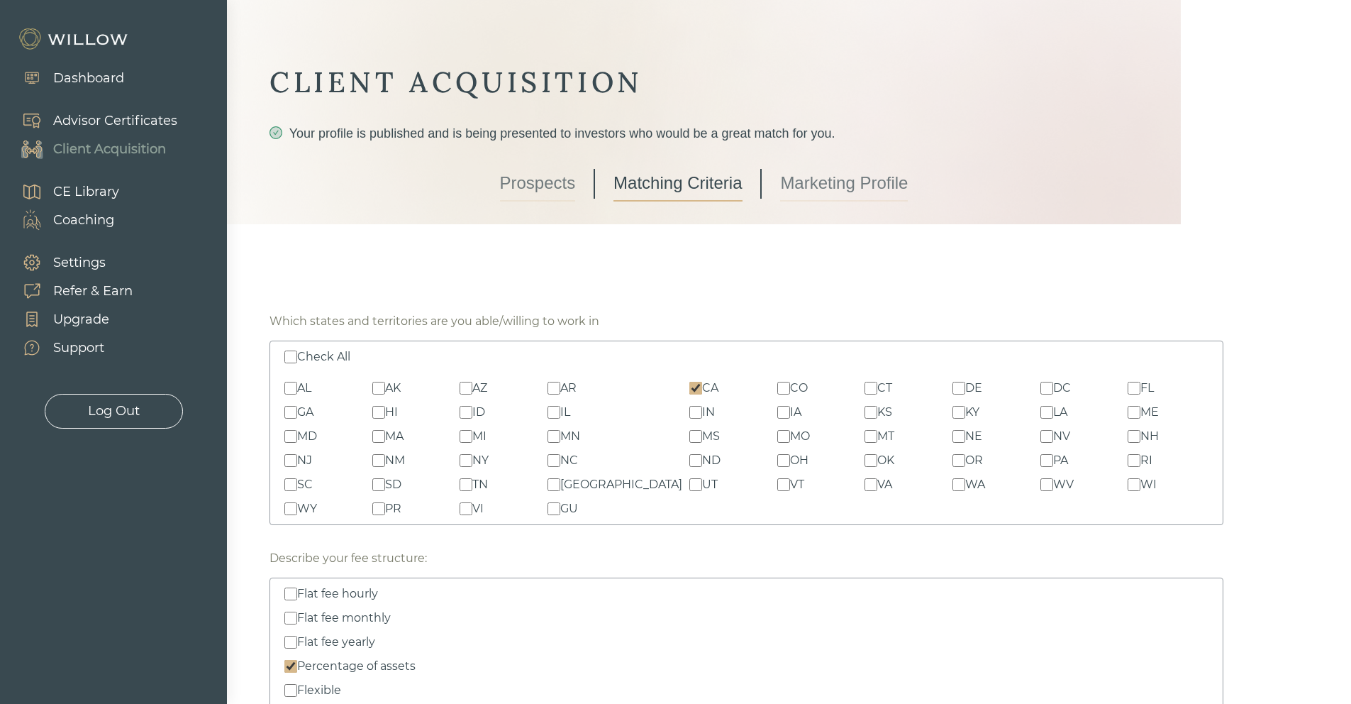
click at [836, 191] on link "Marketing Profile" at bounding box center [844, 183] width 128 height 35
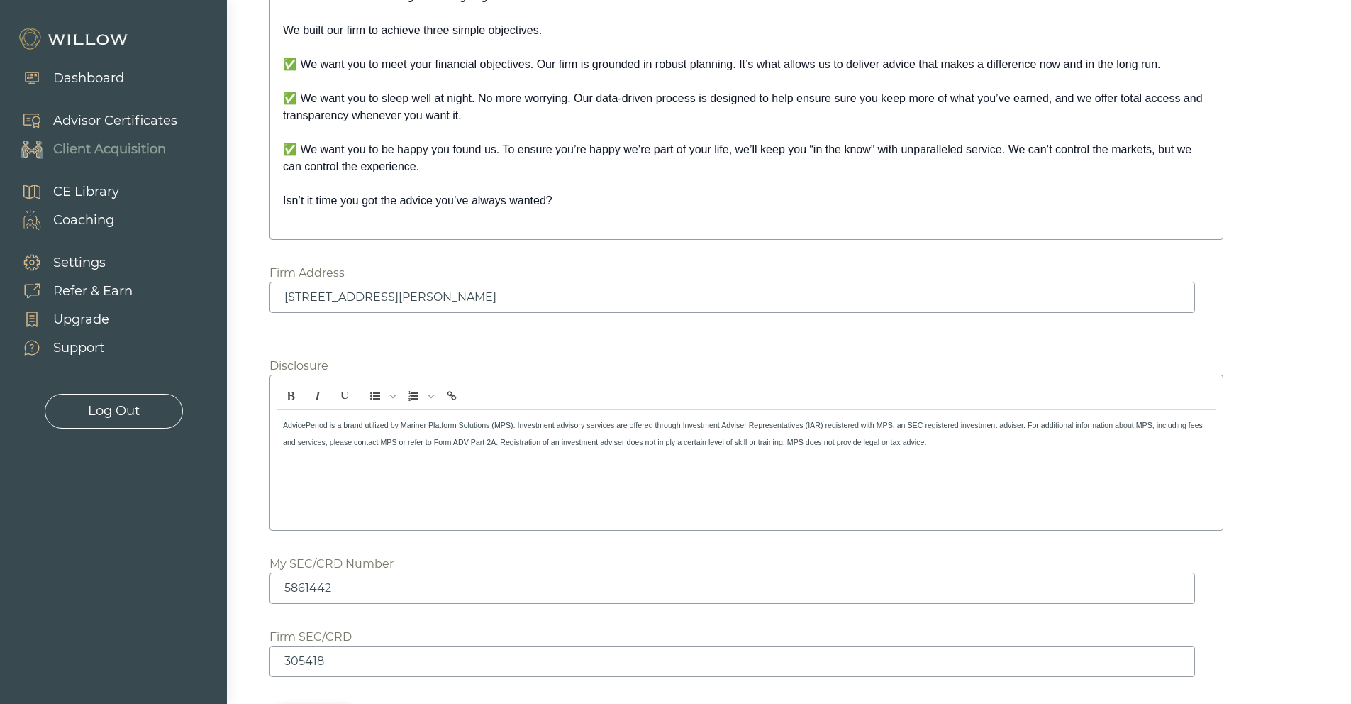
scroll to position [2010, 0]
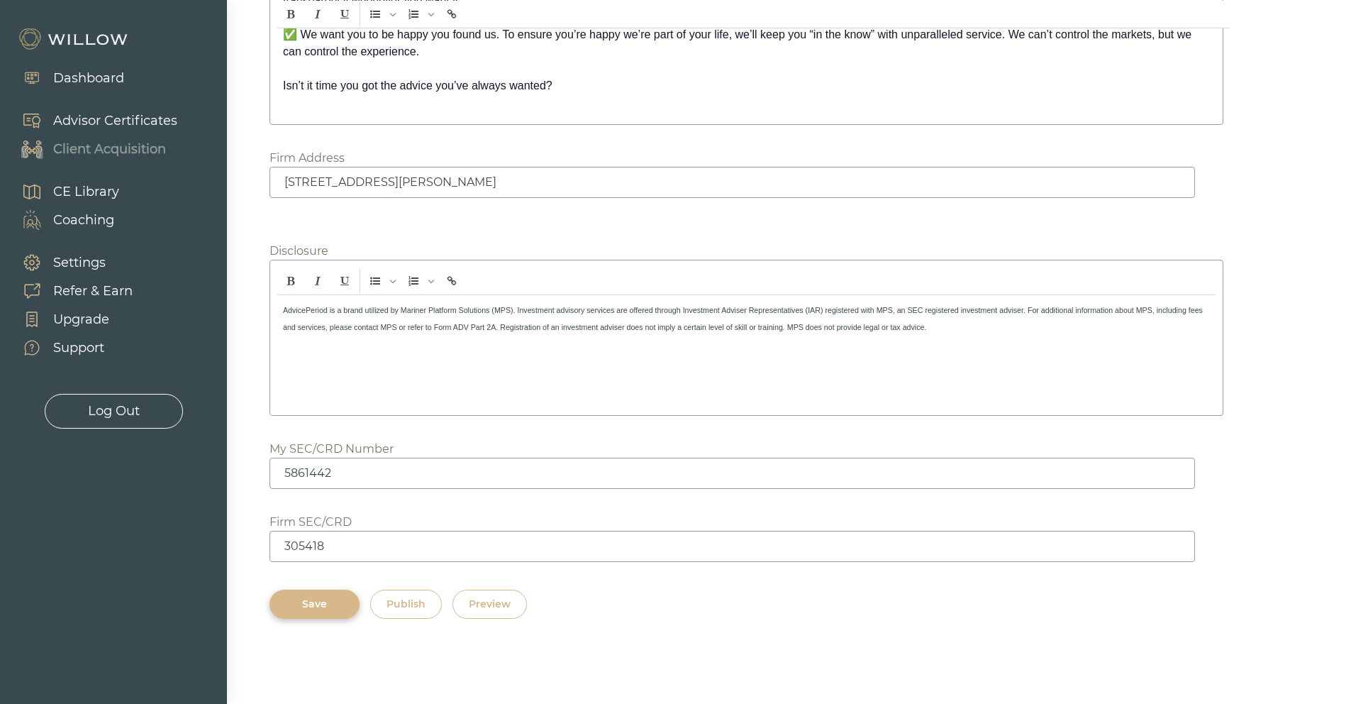
click at [509, 609] on div "Preview" at bounding box center [490, 604] width 42 height 15
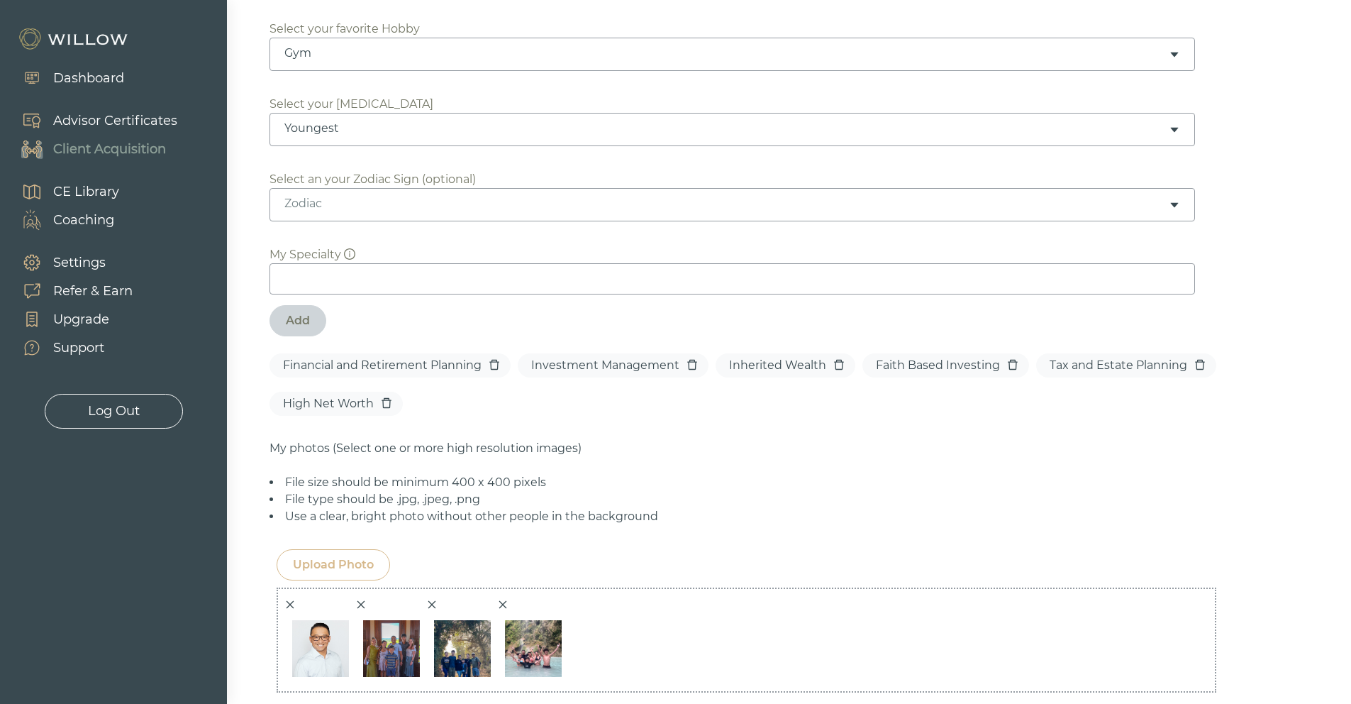
scroll to position [220, 0]
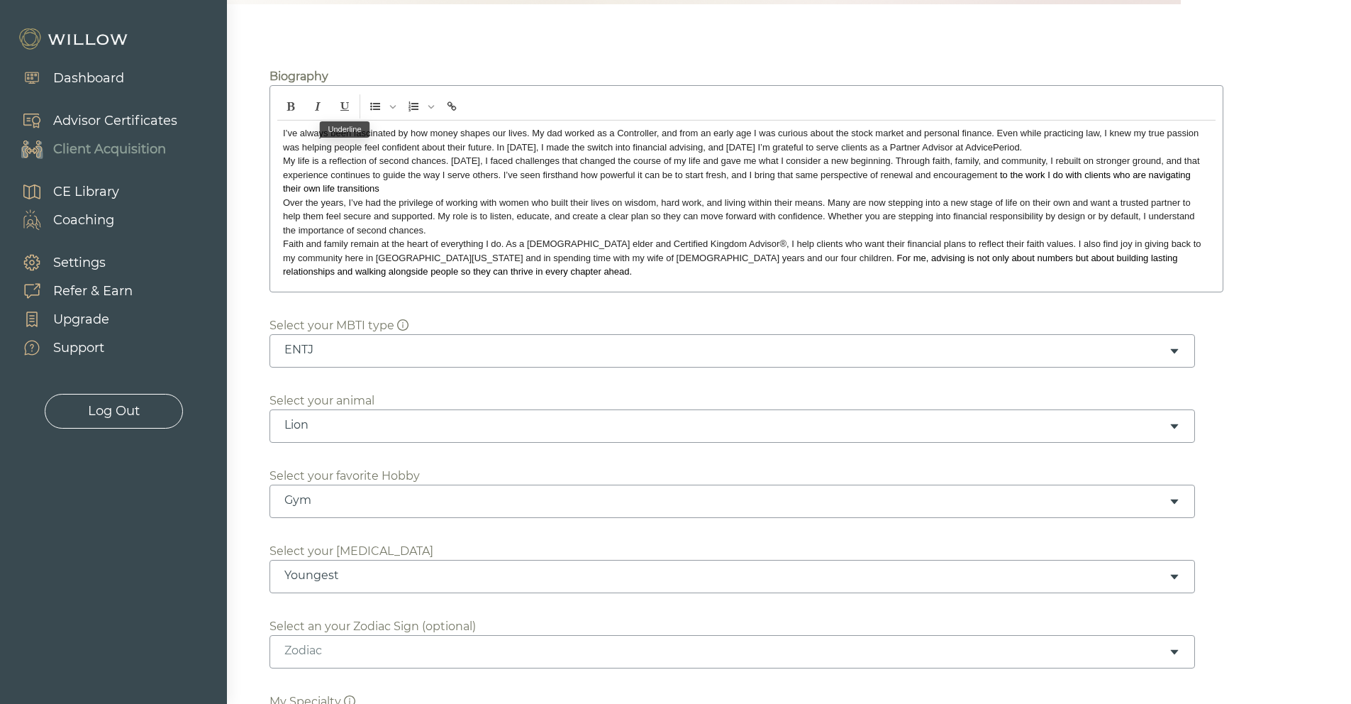
click at [1024, 149] on p "I’ve always been fascinated by how money shapes our lives. My dad worked as a C…" at bounding box center [746, 140] width 927 height 28
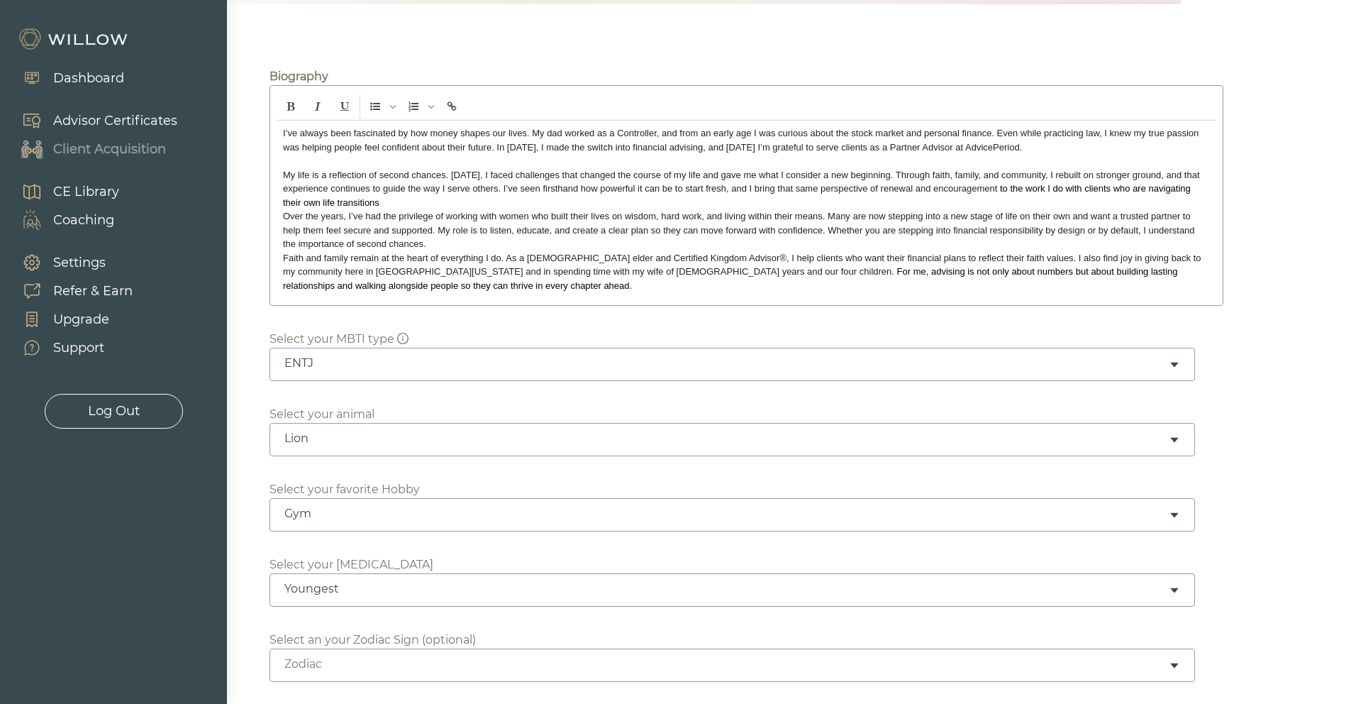
click at [471, 205] on p "My life is a reflection of second chances. Fifteen years ago, I faced challenge…" at bounding box center [746, 189] width 927 height 42
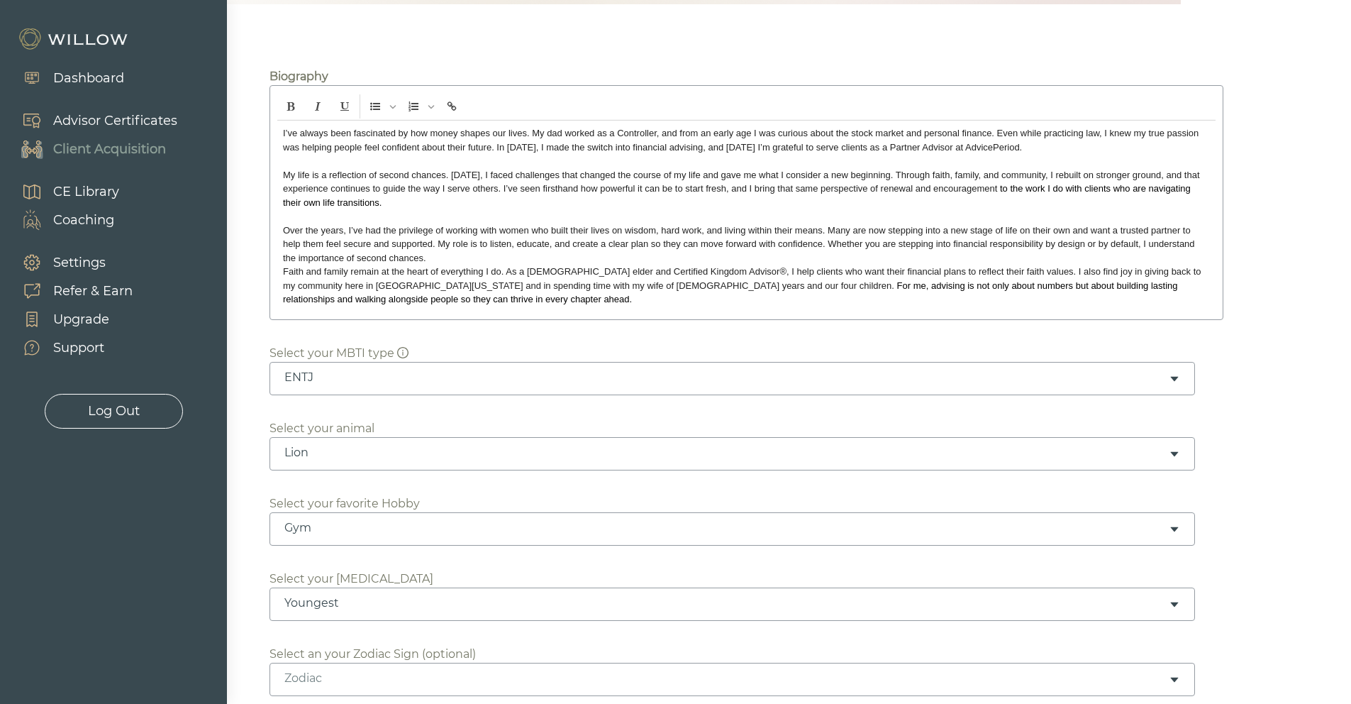
click at [472, 259] on p "Over the years, I’ve had the privilege of working with women who built their li…" at bounding box center [746, 244] width 927 height 42
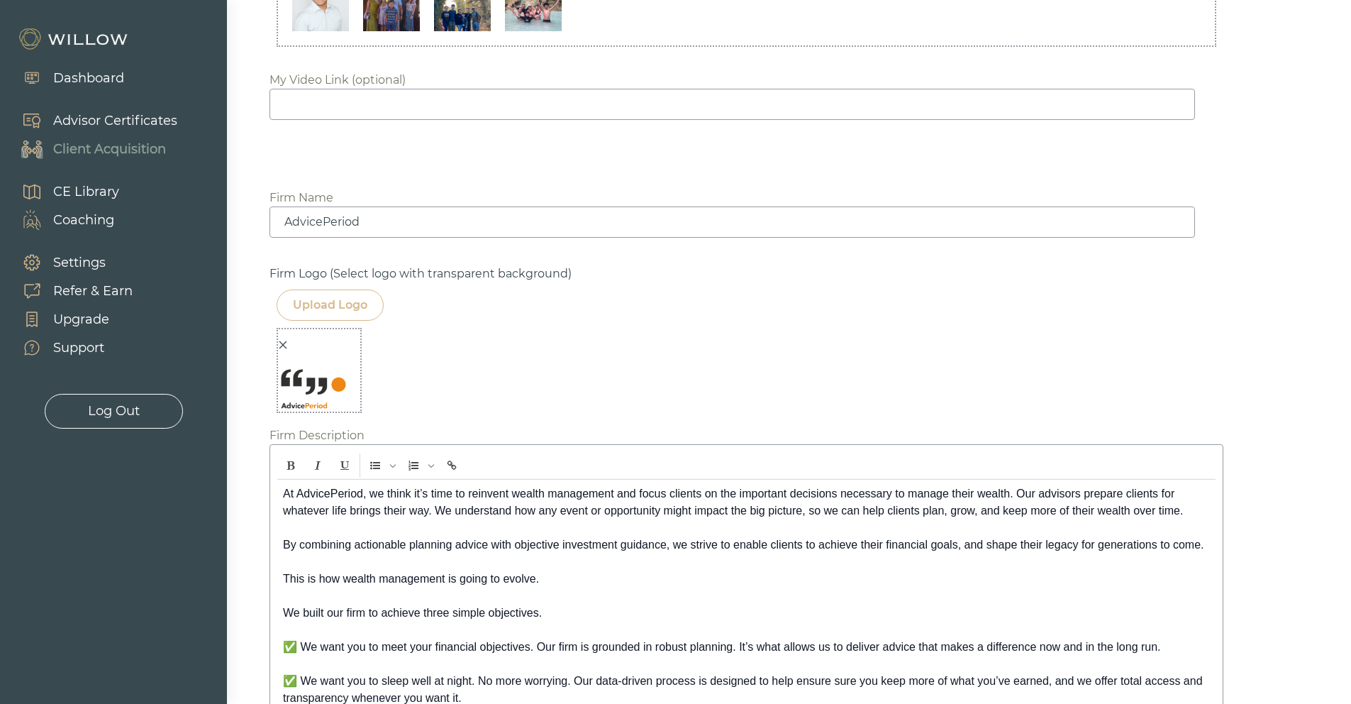
scroll to position [2051, 0]
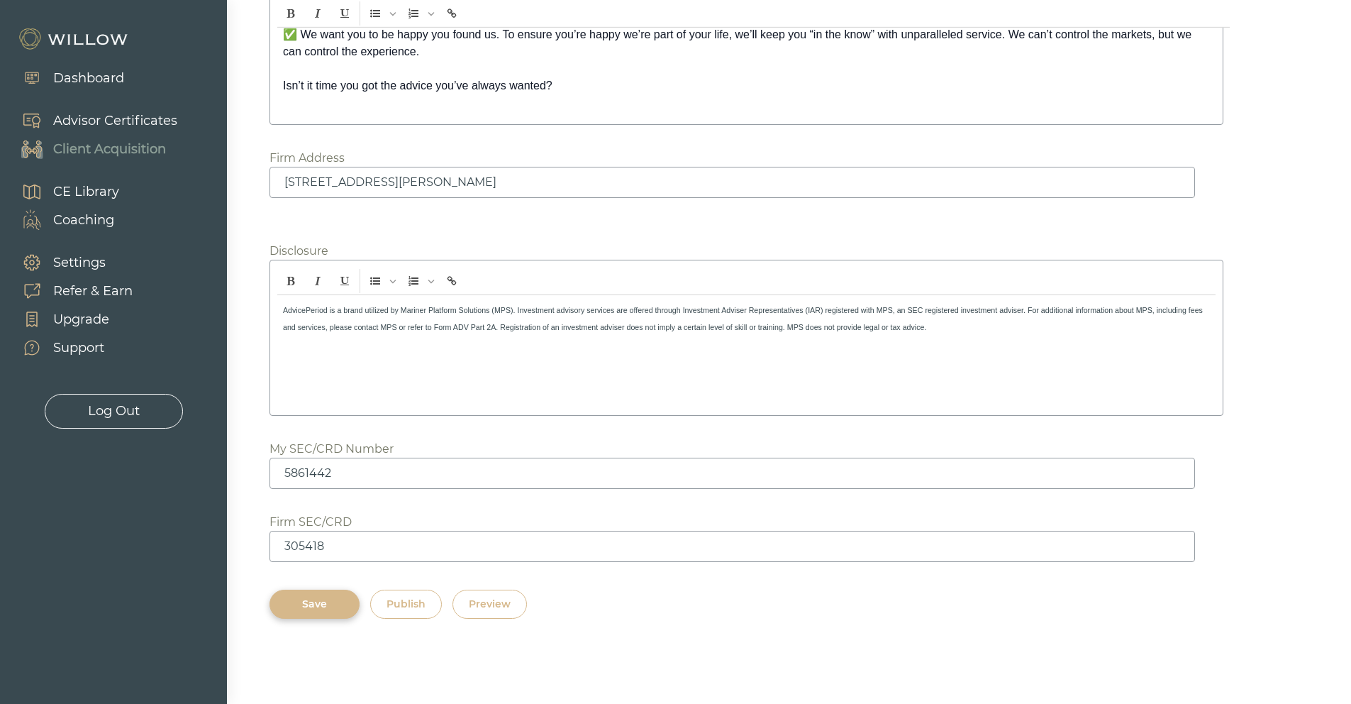
click at [304, 602] on div "Save" at bounding box center [314, 604] width 57 height 15
drag, startPoint x: 939, startPoint y: 333, endPoint x: 235, endPoint y: 306, distance: 704.2
click at [395, 285] on span "Insert Unordered List" at bounding box center [392, 281] width 11 height 23
click at [433, 284] on icon "Insert Ordered List" at bounding box center [431, 280] width 7 height 7
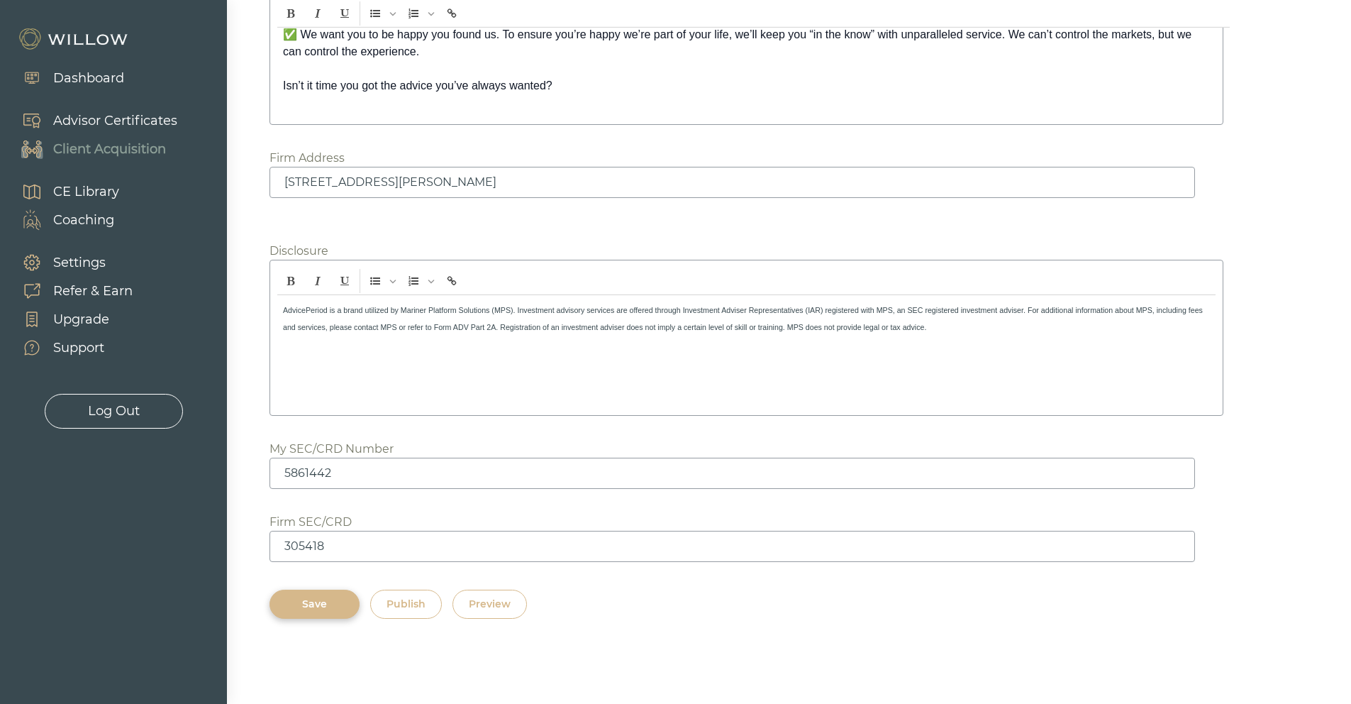
click at [536, 280] on div at bounding box center [746, 280] width 939 height 27
click at [323, 609] on div "Save" at bounding box center [314, 604] width 57 height 15
click at [329, 592] on button "Save" at bounding box center [315, 604] width 90 height 29
click at [328, 604] on div "Save" at bounding box center [314, 604] width 57 height 15
click at [404, 606] on div "Publish" at bounding box center [406, 604] width 39 height 15
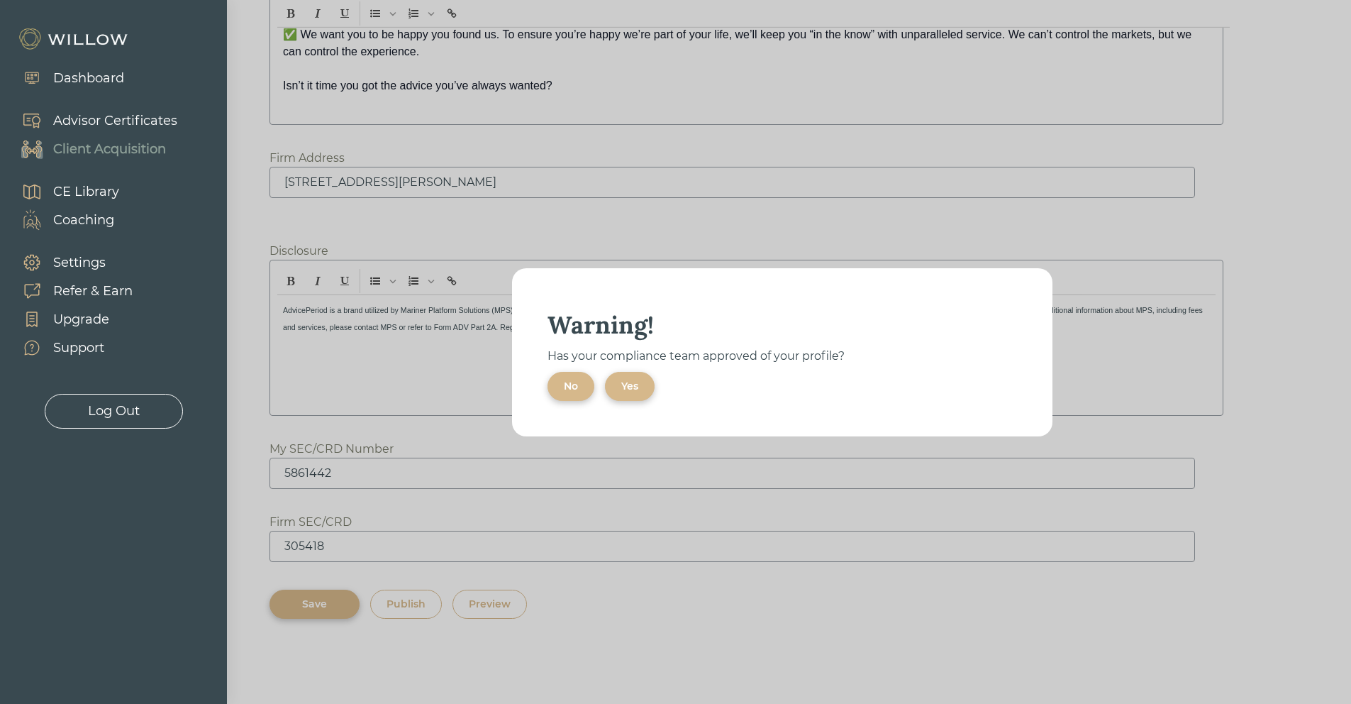
click at [629, 393] on div "Yes" at bounding box center [629, 386] width 17 height 15
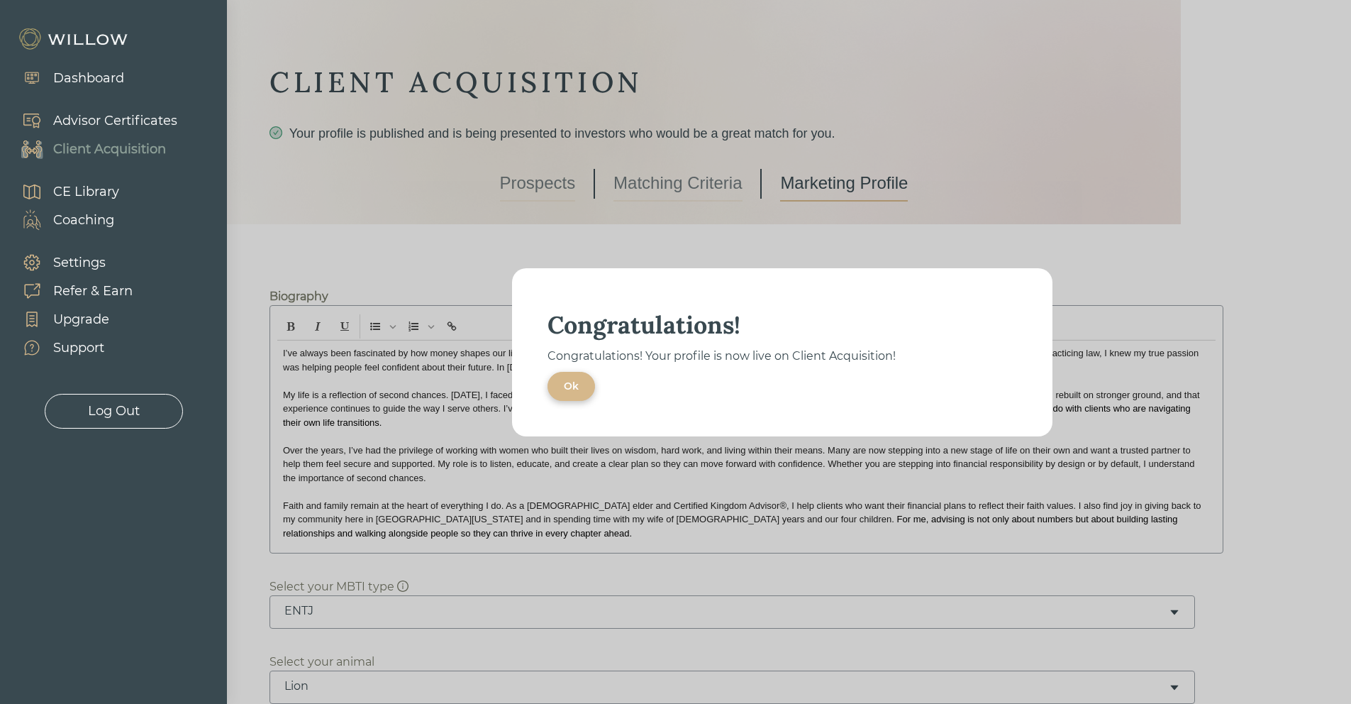
click at [586, 392] on button "Ok" at bounding box center [572, 386] width 48 height 29
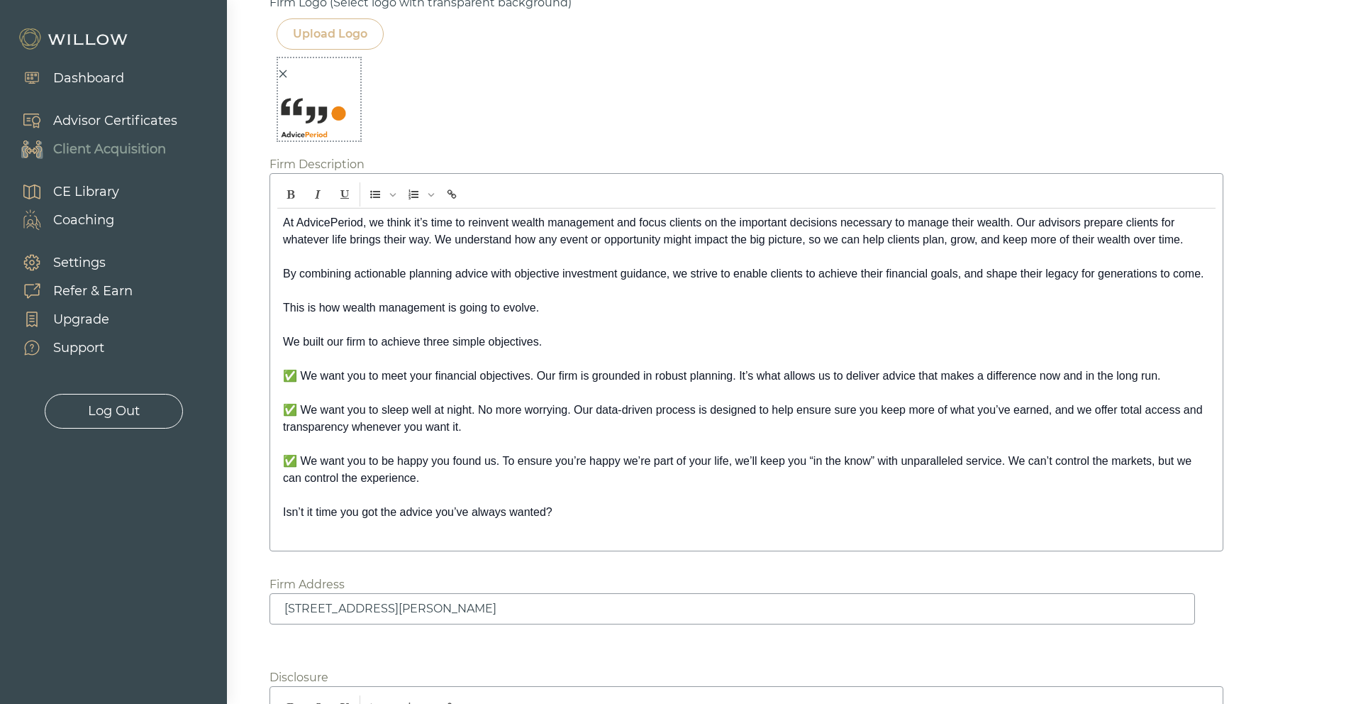
scroll to position [2051, 0]
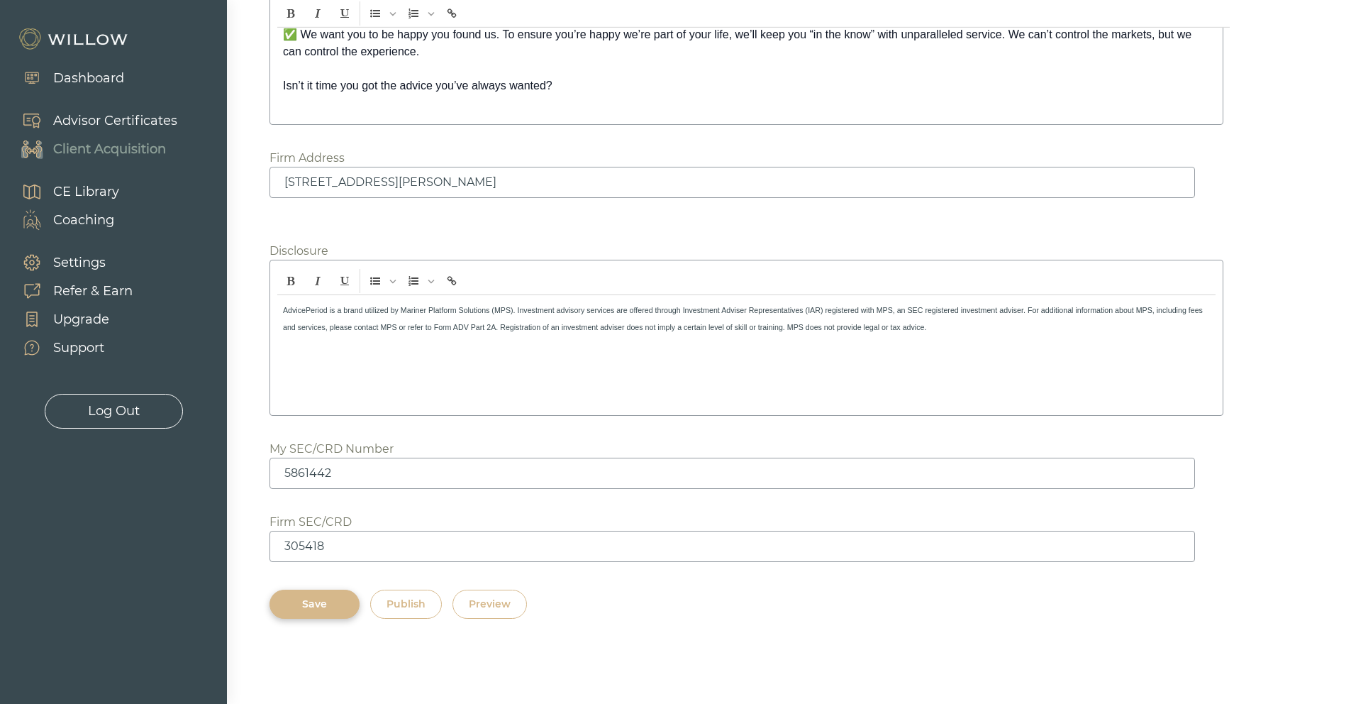
click at [508, 604] on div "Preview" at bounding box center [490, 604] width 42 height 15
click at [117, 84] on div "Dashboard" at bounding box center [88, 78] width 71 height 19
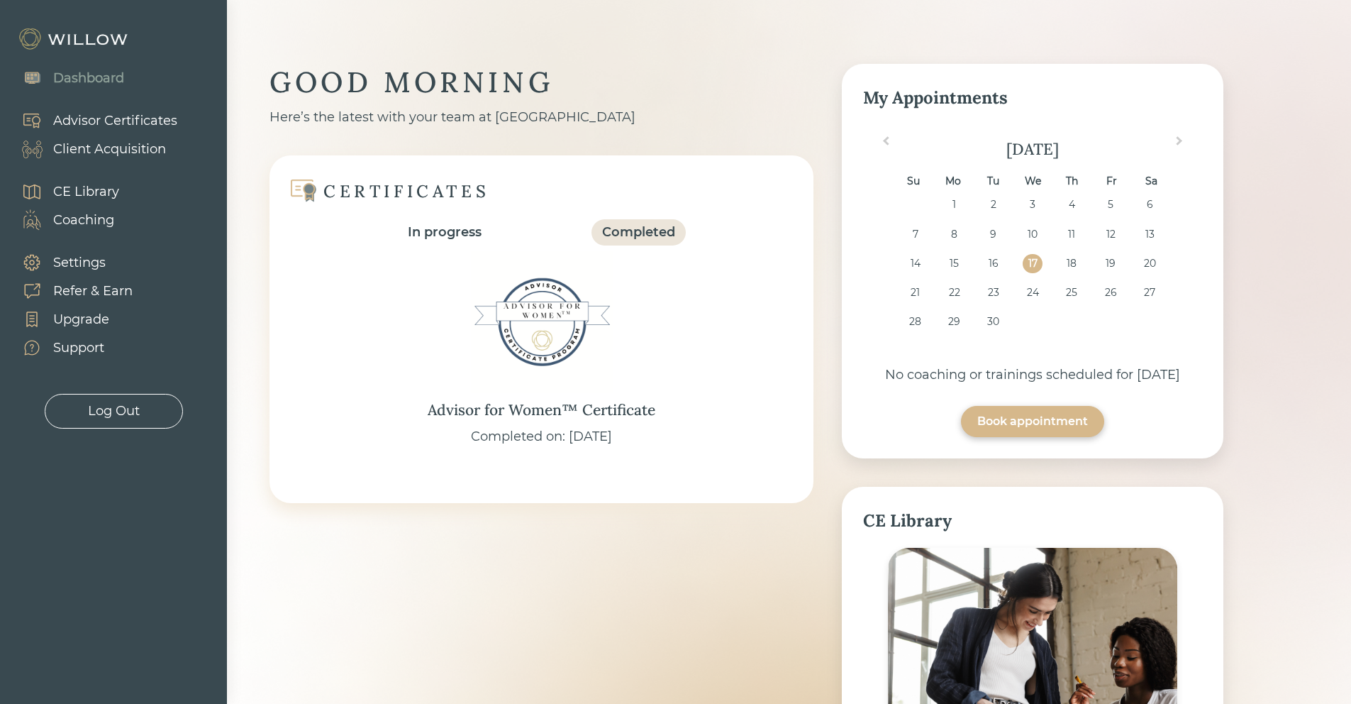
click at [140, 127] on div "Advisor Certificates" at bounding box center [115, 120] width 124 height 19
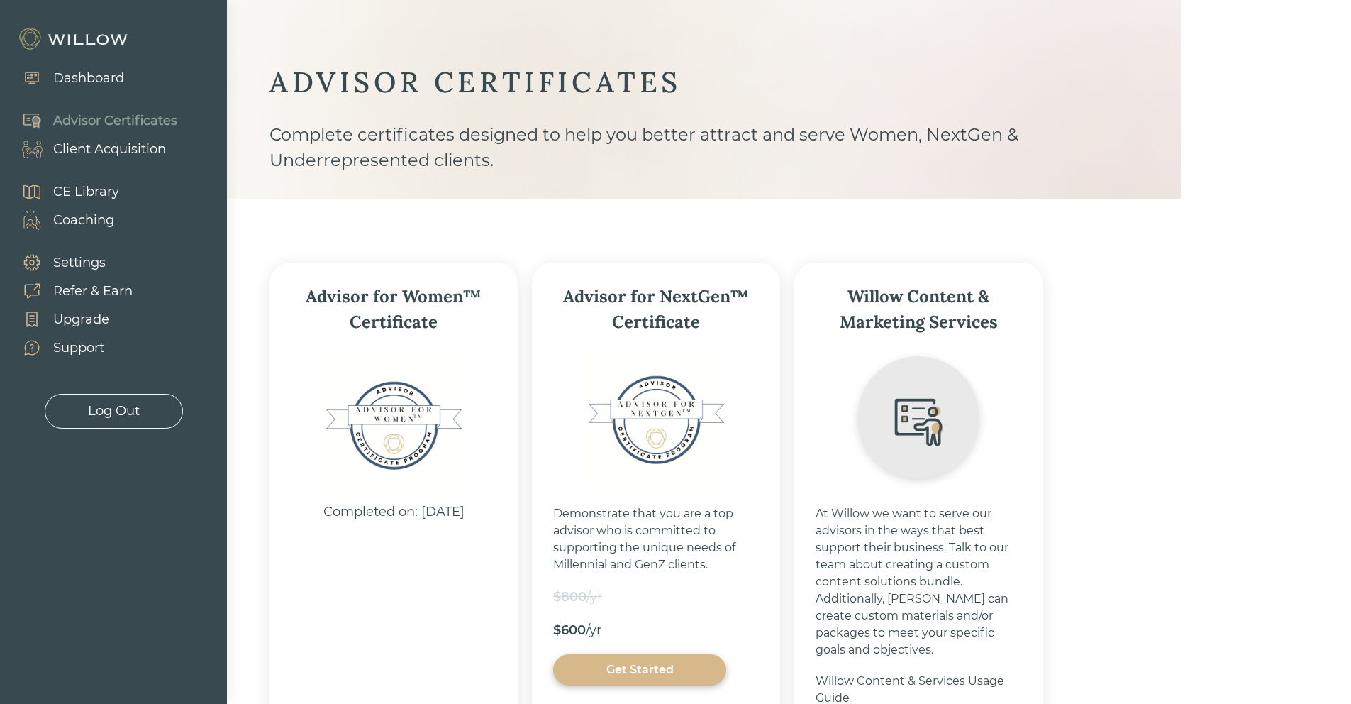
click at [131, 153] on div "Client Acquisition" at bounding box center [109, 149] width 113 height 19
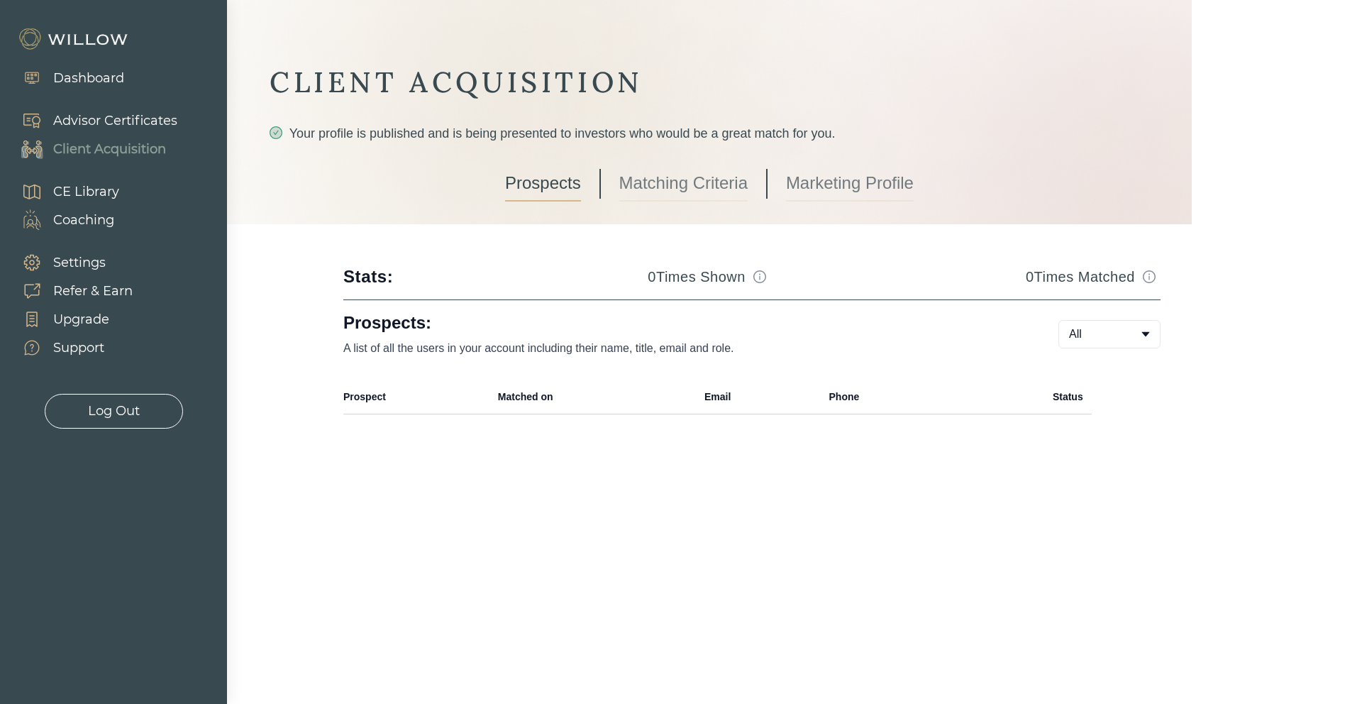
click at [667, 178] on link "Matching Criteria" at bounding box center [683, 183] width 128 height 35
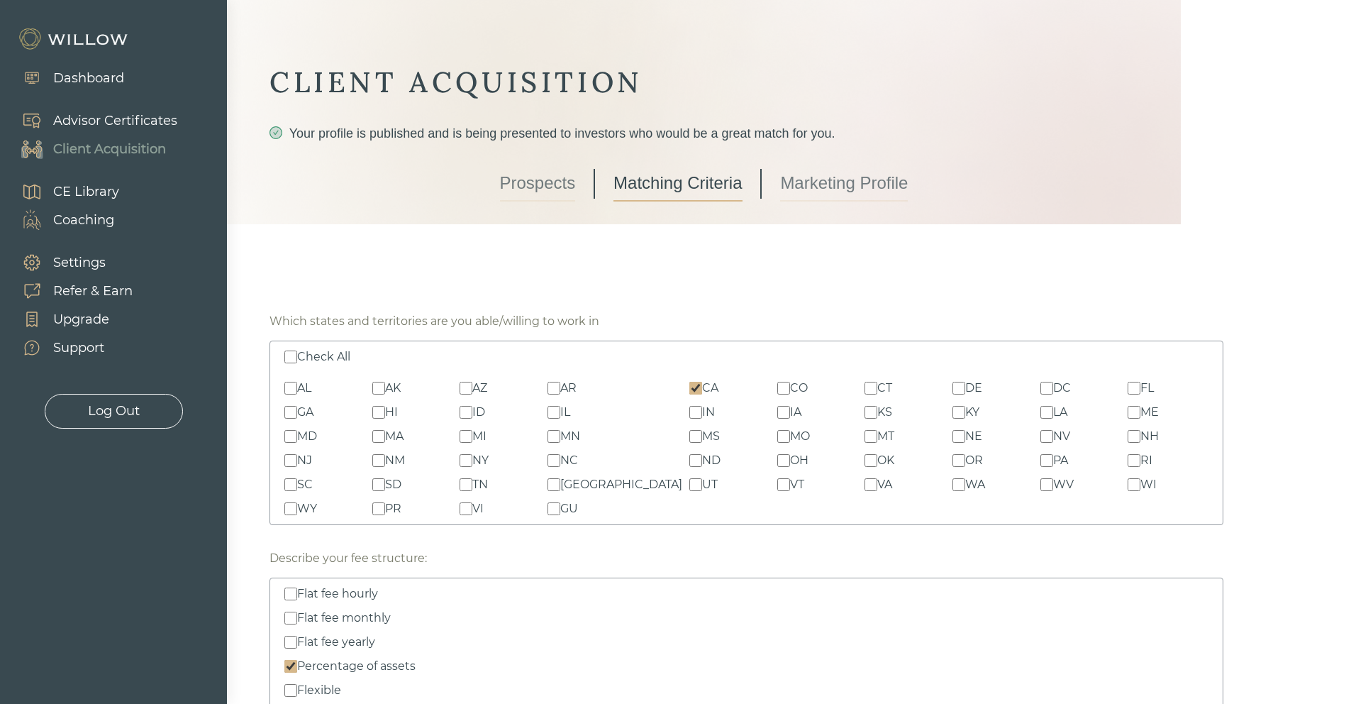
click at [560, 486] on input "TX" at bounding box center [554, 484] width 13 height 13
checkbox input "true"
click at [472, 437] on input "MI" at bounding box center [466, 436] width 13 height 13
checkbox input "true"
click at [1041, 440] on input "NV" at bounding box center [1047, 436] width 13 height 13
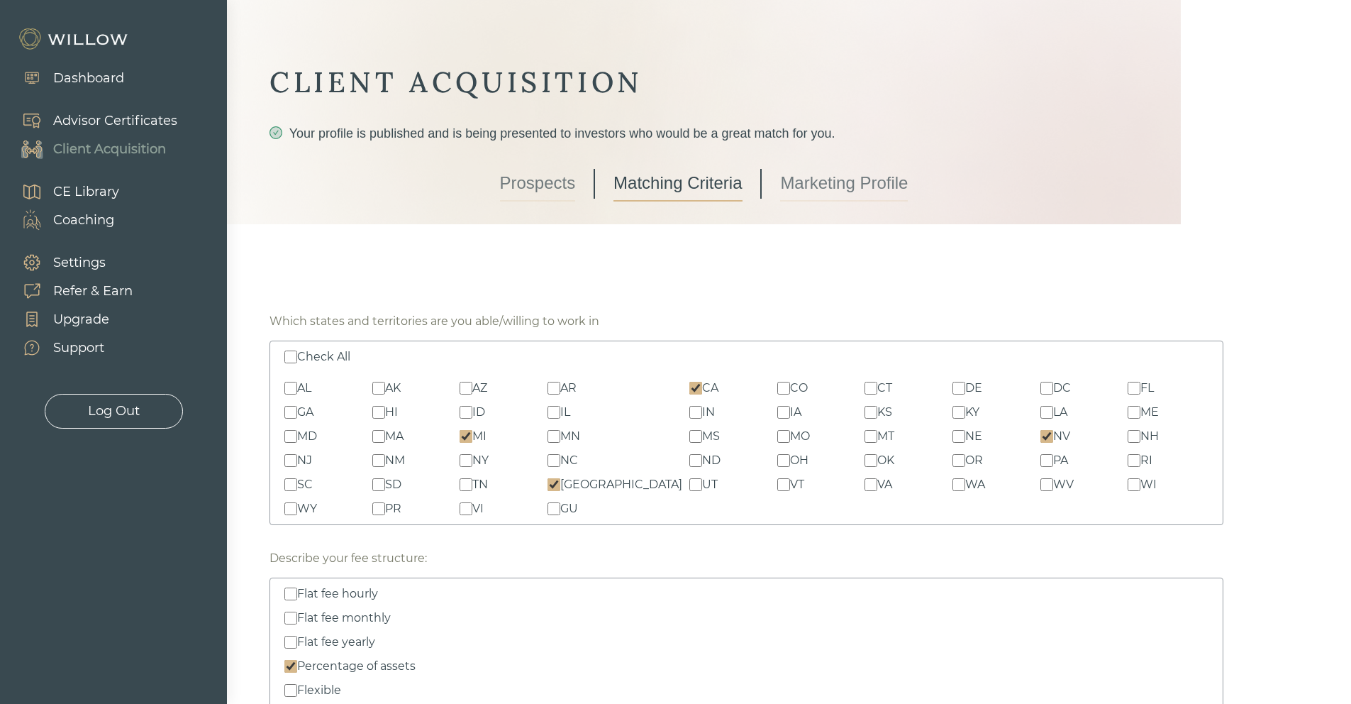
checkbox input "true"
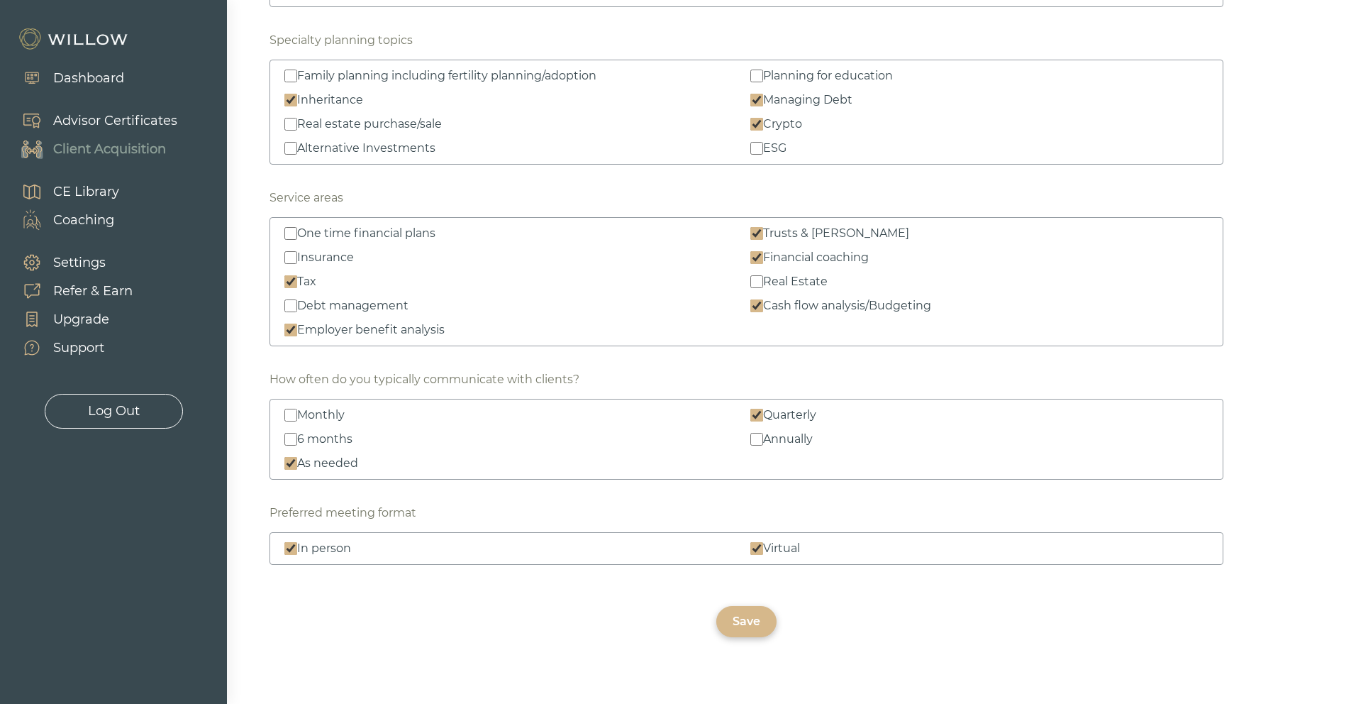
scroll to position [1928, 0]
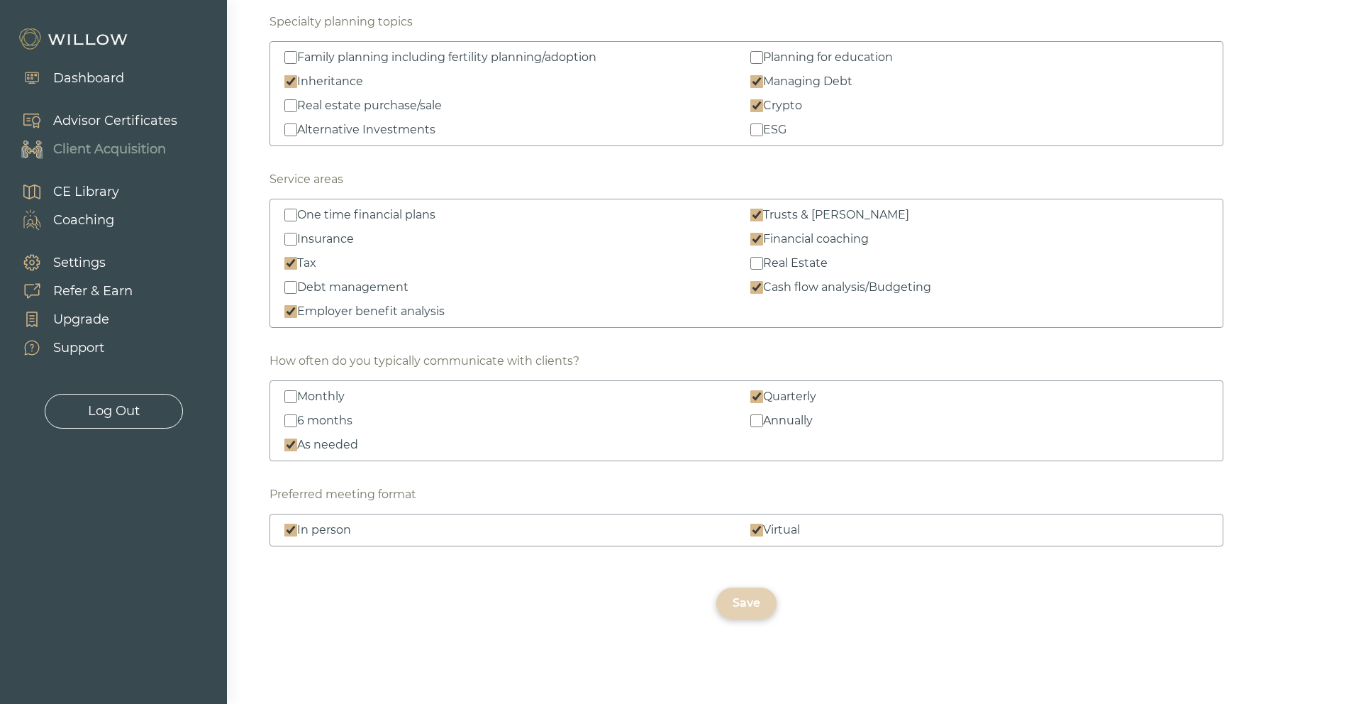
click at [733, 609] on div "Save" at bounding box center [747, 602] width 28 height 17
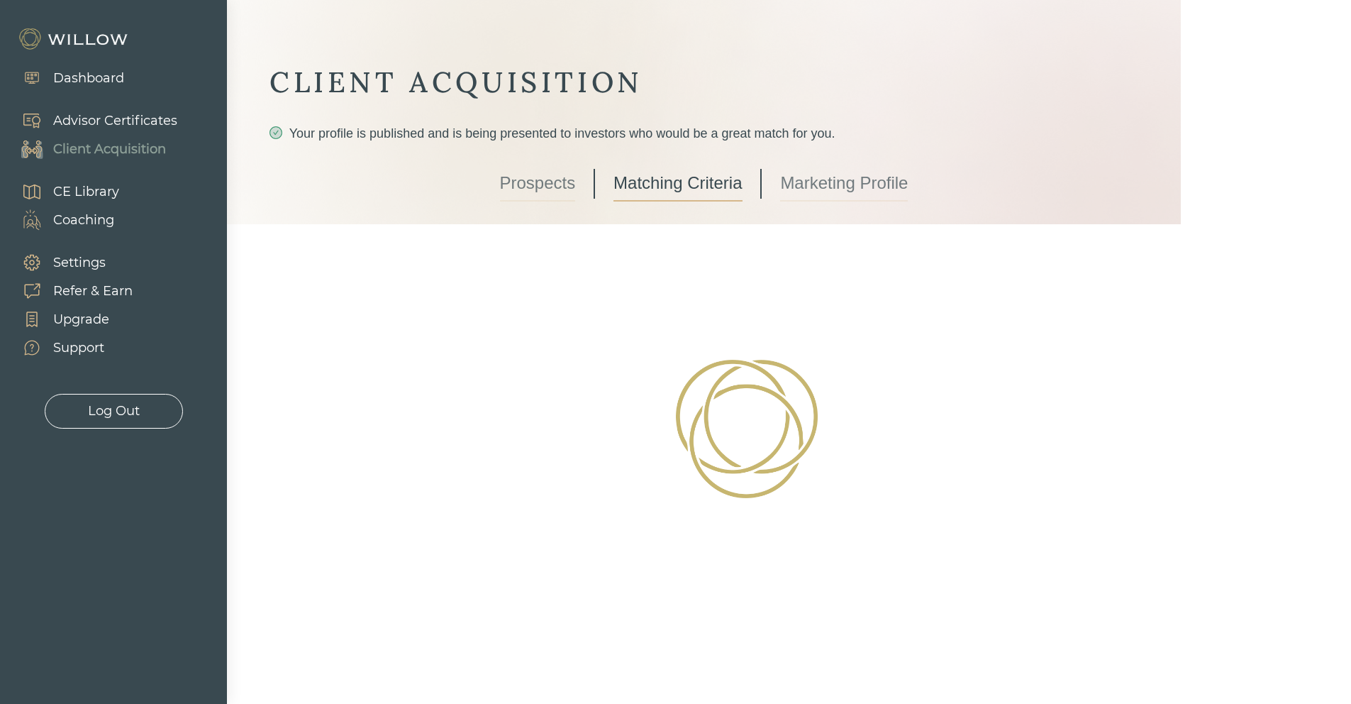
scroll to position [0, 0]
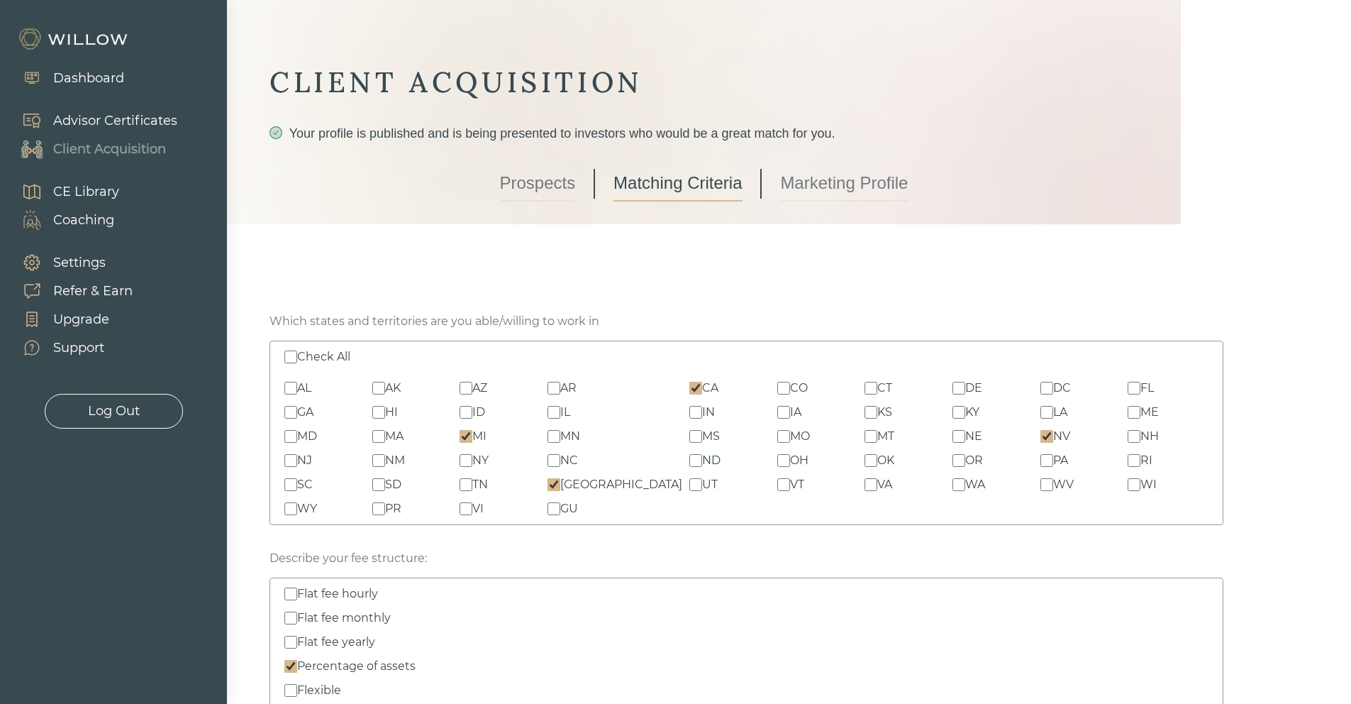
click at [101, 195] on div "CE Library" at bounding box center [86, 191] width 66 height 19
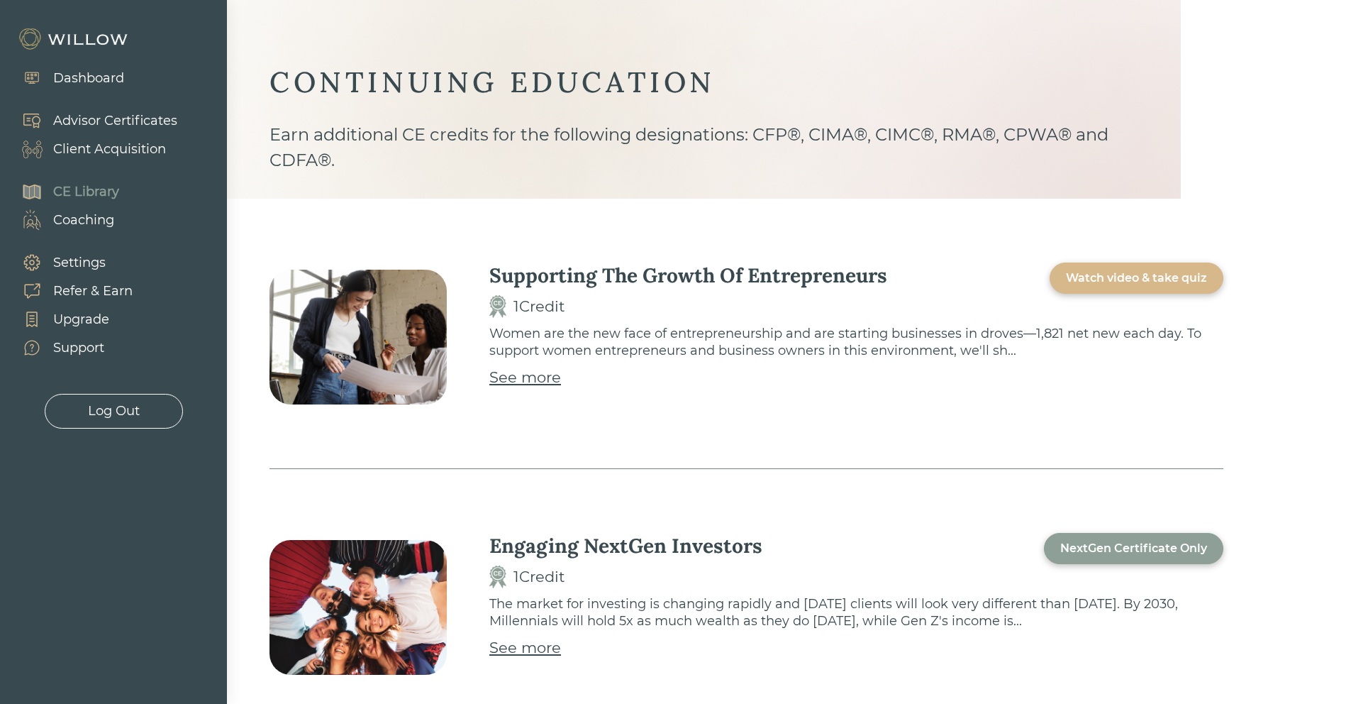
click at [74, 216] on div "Coaching" at bounding box center [83, 220] width 61 height 19
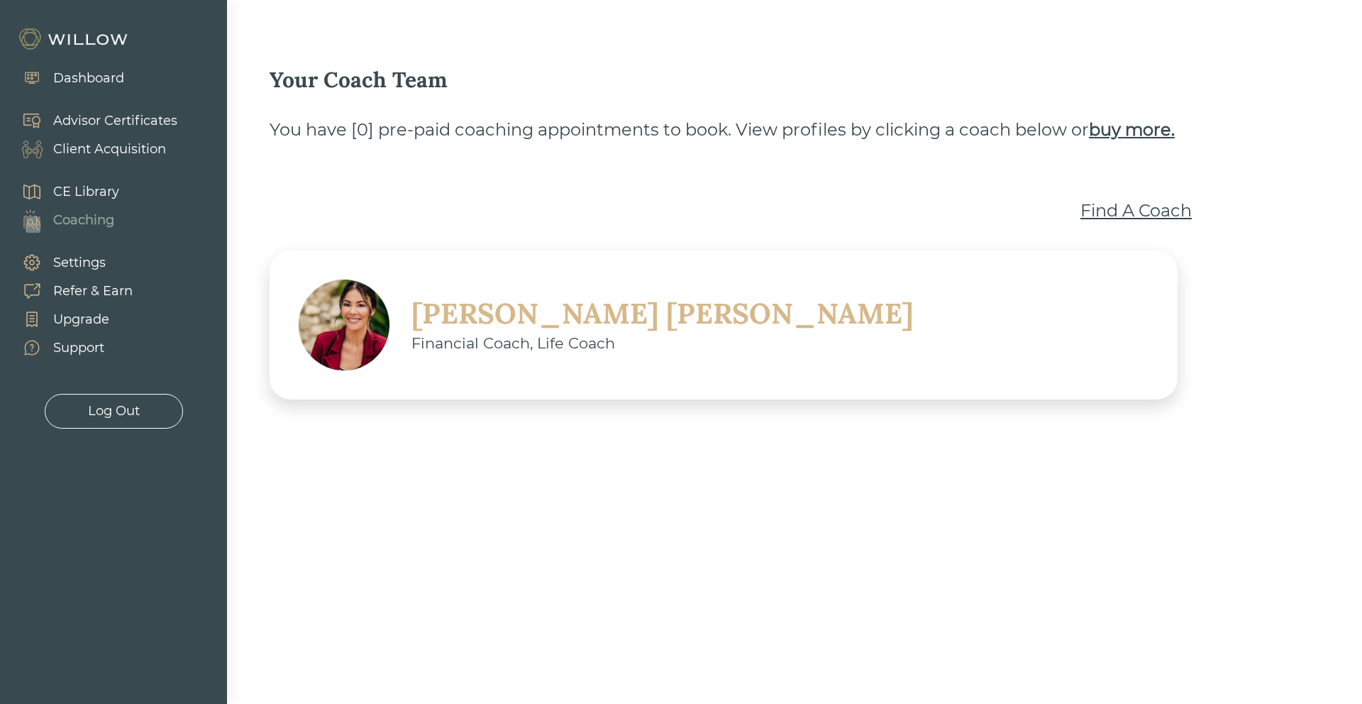
click at [84, 262] on div "Settings" at bounding box center [79, 262] width 52 height 19
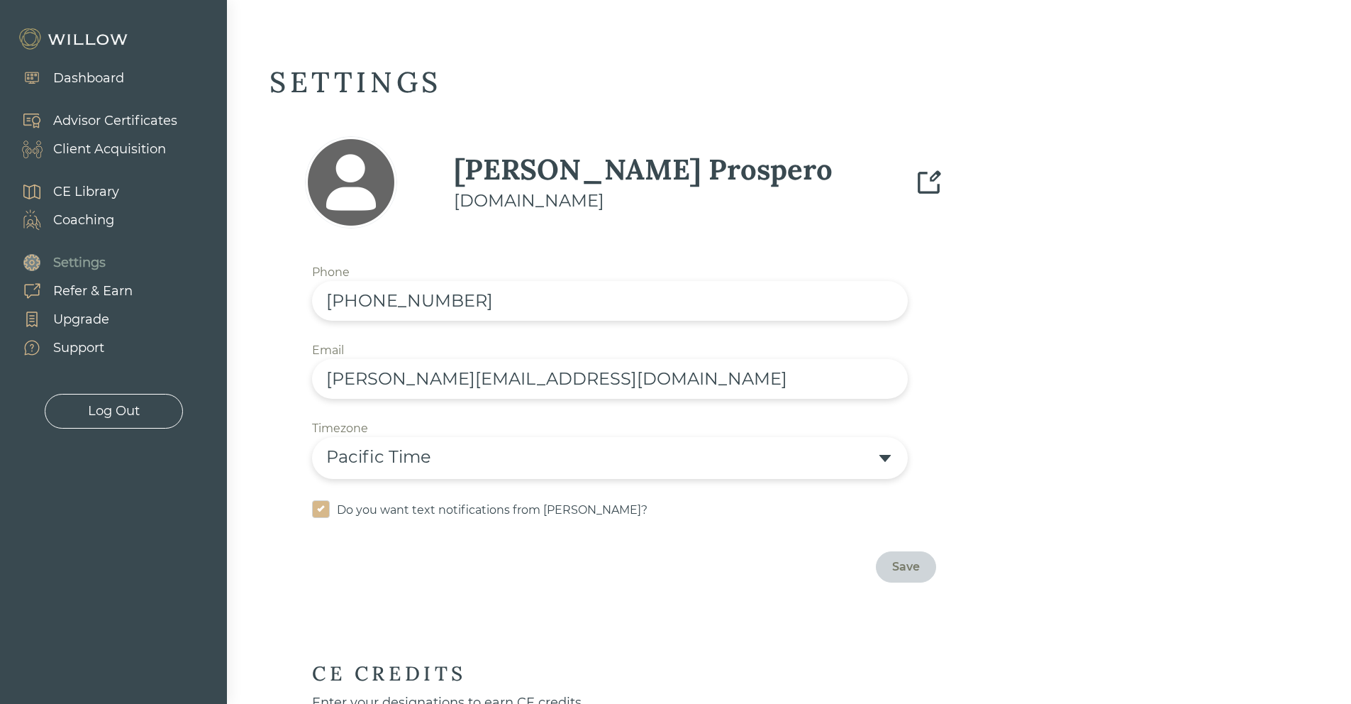
click at [931, 184] on img at bounding box center [928, 182] width 29 height 29
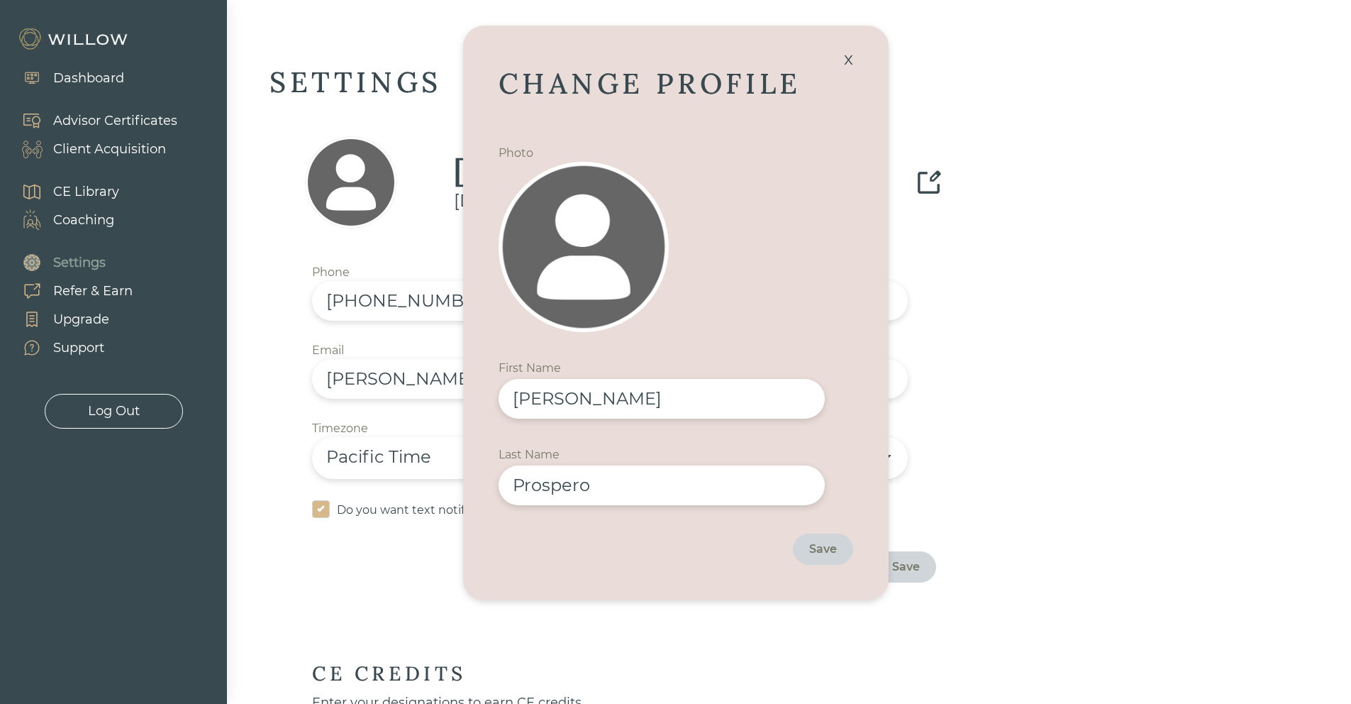
click at [602, 403] on input "Raymond" at bounding box center [662, 399] width 326 height 40
type input "Ray"
click at [838, 546] on div "Save" at bounding box center [823, 548] width 60 height 31
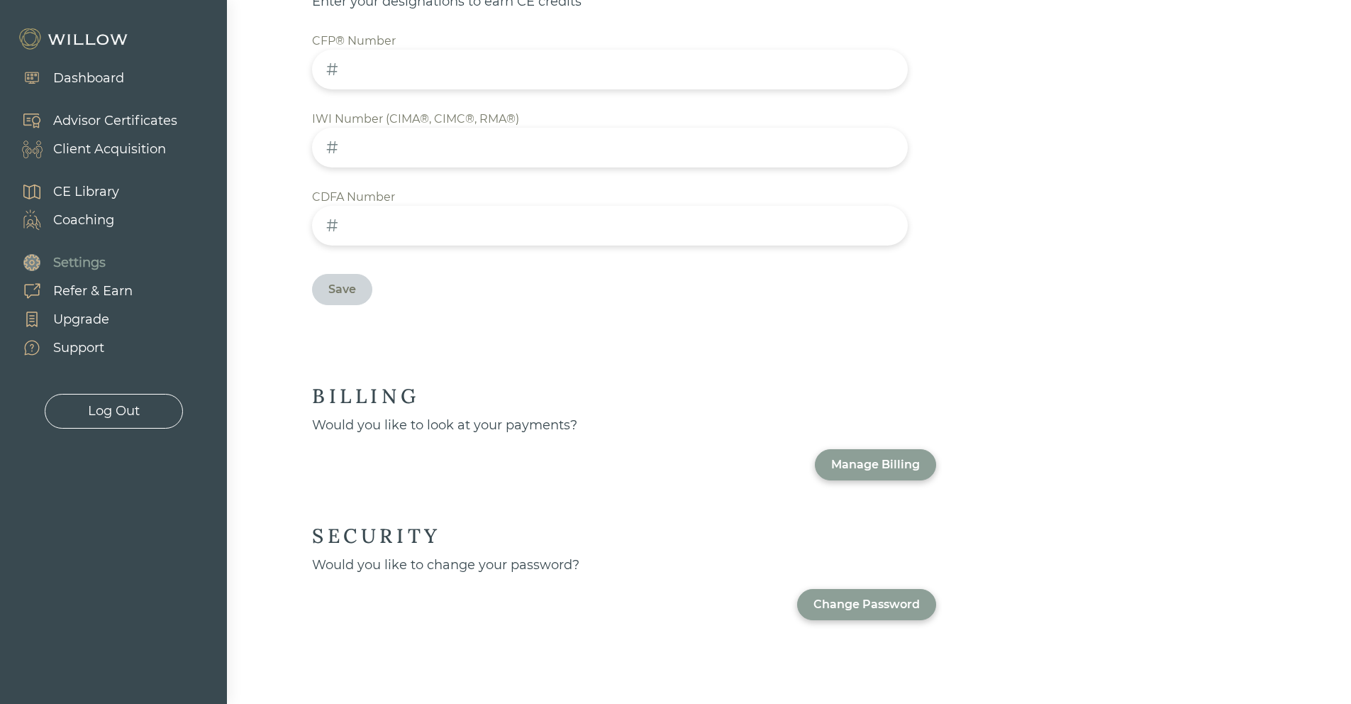
scroll to position [702, 0]
click at [118, 148] on div "Client Acquisition" at bounding box center [109, 149] width 113 height 19
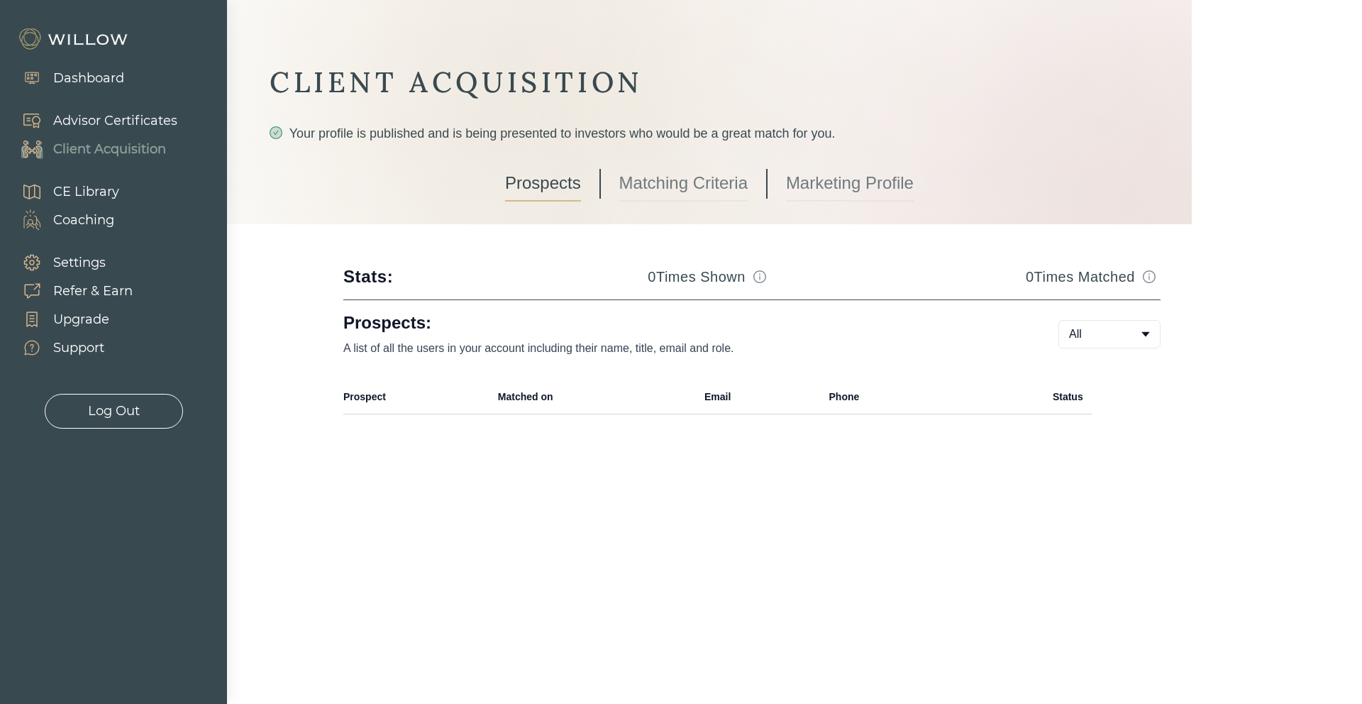
click at [868, 186] on link "Marketing Profile" at bounding box center [850, 183] width 128 height 35
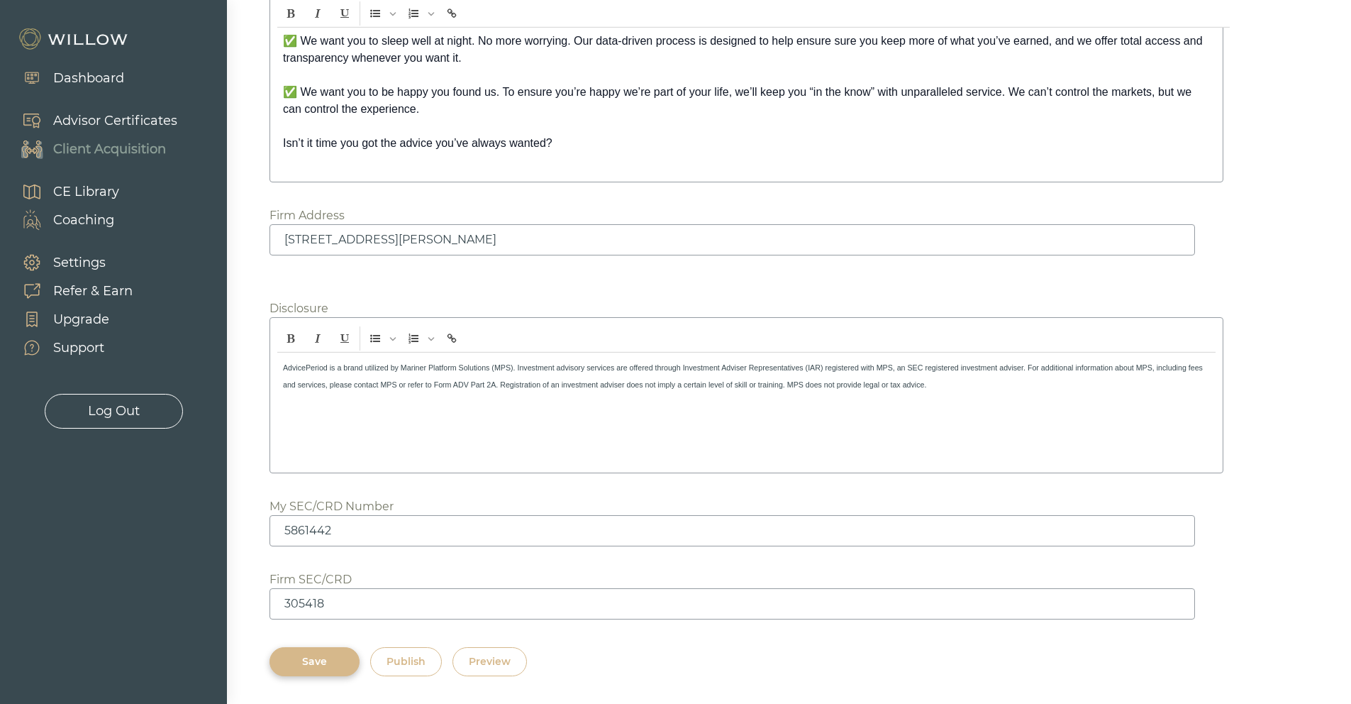
scroll to position [2051, 0]
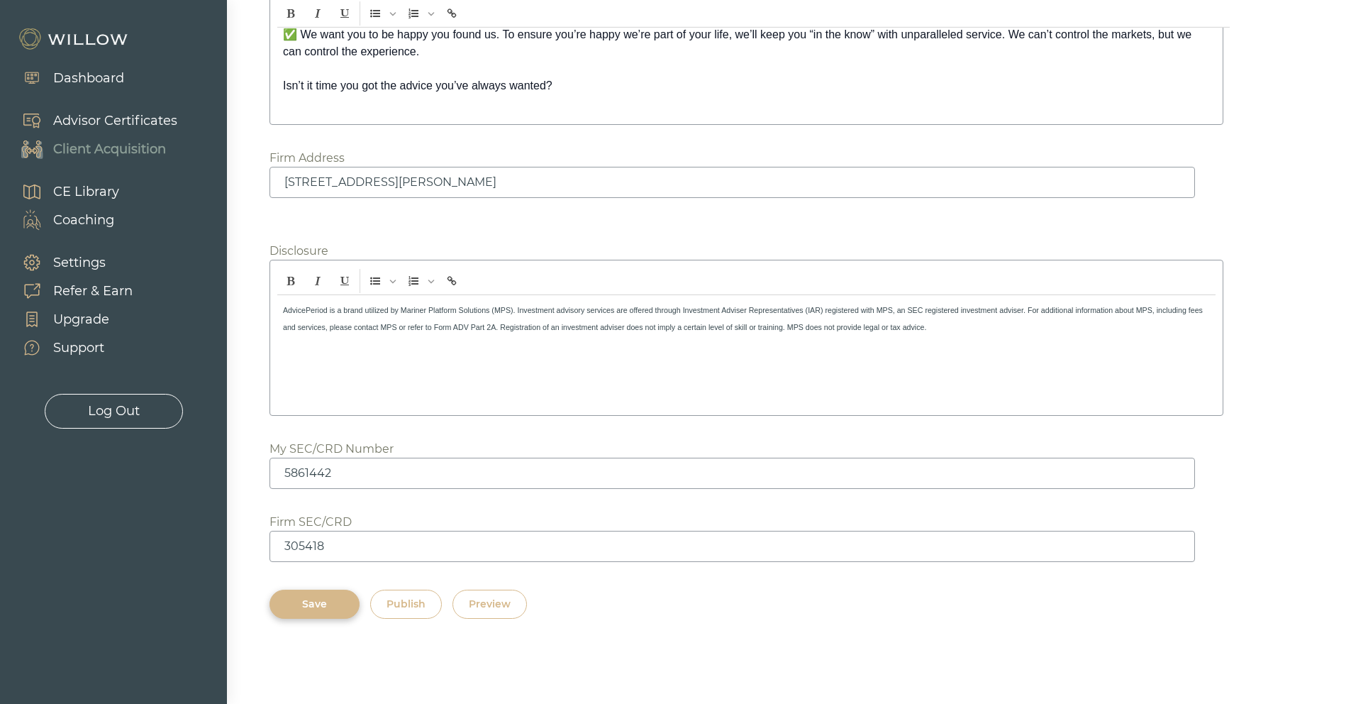
click at [504, 609] on div "Preview" at bounding box center [490, 604] width 42 height 15
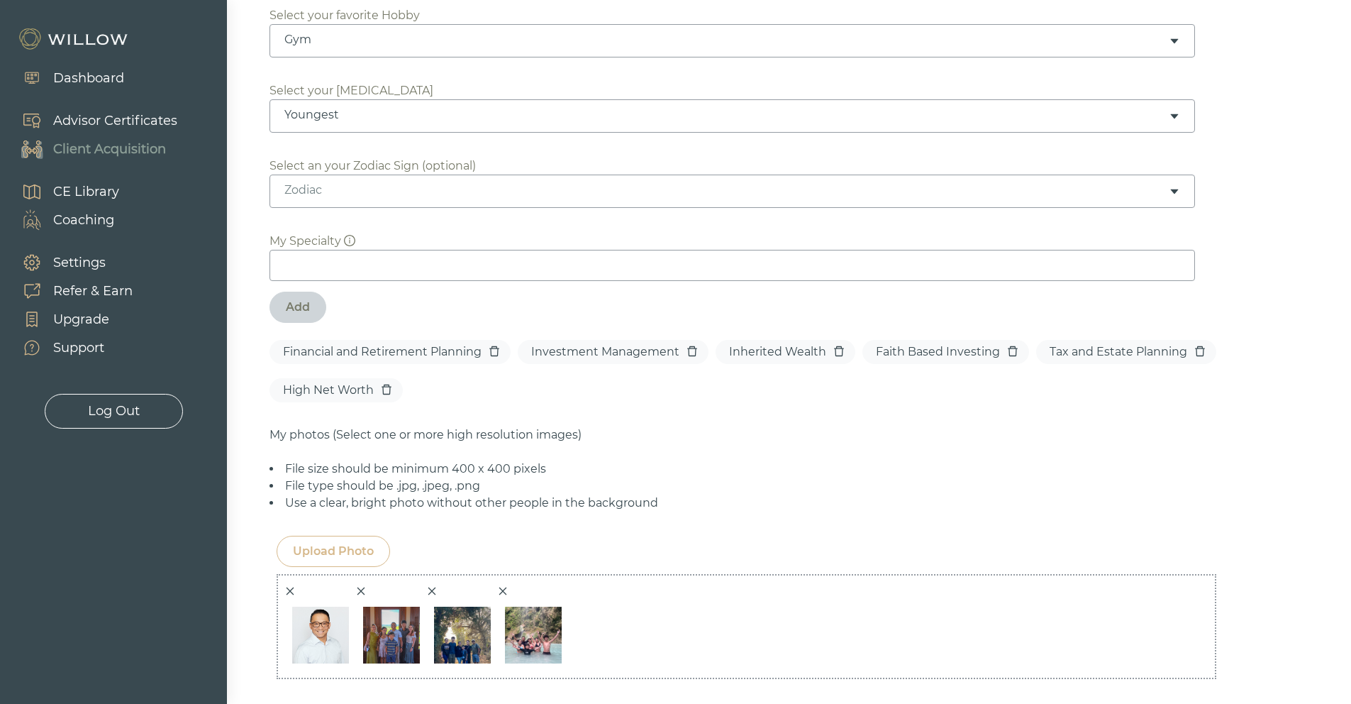
scroll to position [454, 0]
